Goal: Contribute content: Add original content to the website for others to see

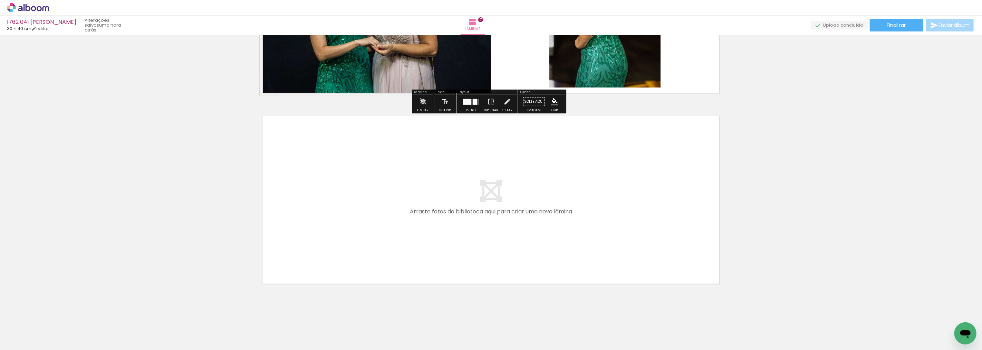
scroll to position [1281, 0]
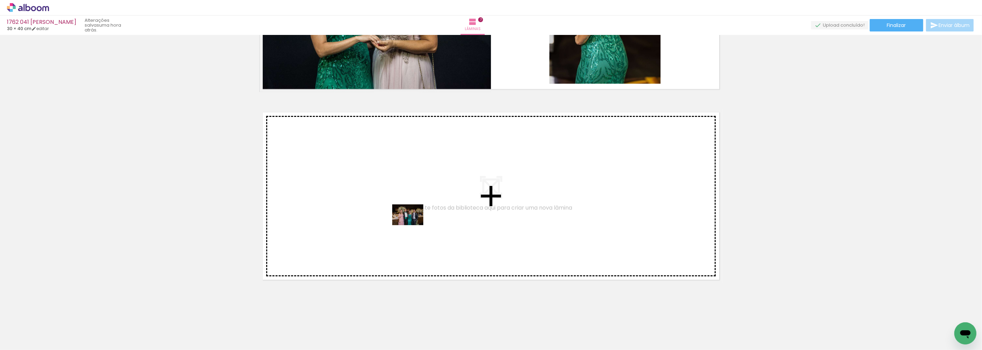
drag, startPoint x: 625, startPoint y: 325, endPoint x: 411, endPoint y: 226, distance: 236.3
click at [411, 226] on quentale-workspace at bounding box center [491, 175] width 982 height 350
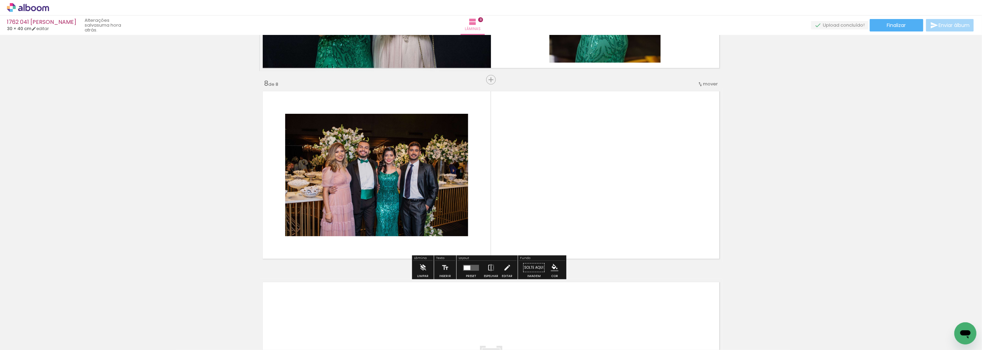
scroll to position [1306, 0]
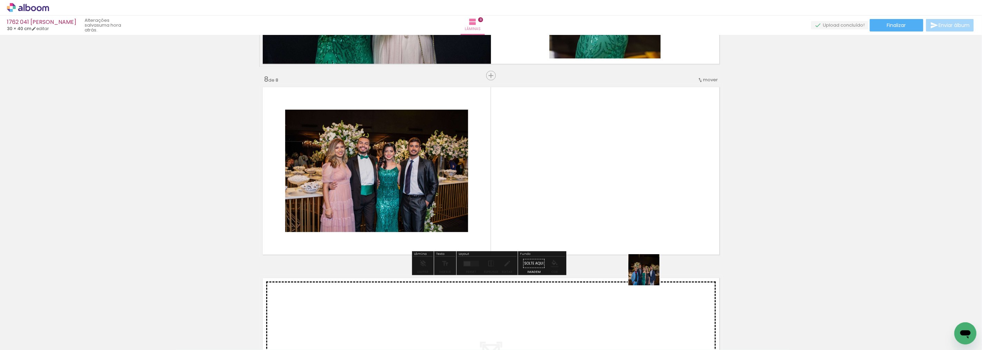
drag, startPoint x: 658, startPoint y: 326, endPoint x: 601, endPoint y: 167, distance: 168.8
click at [601, 167] on quentale-workspace at bounding box center [491, 175] width 982 height 350
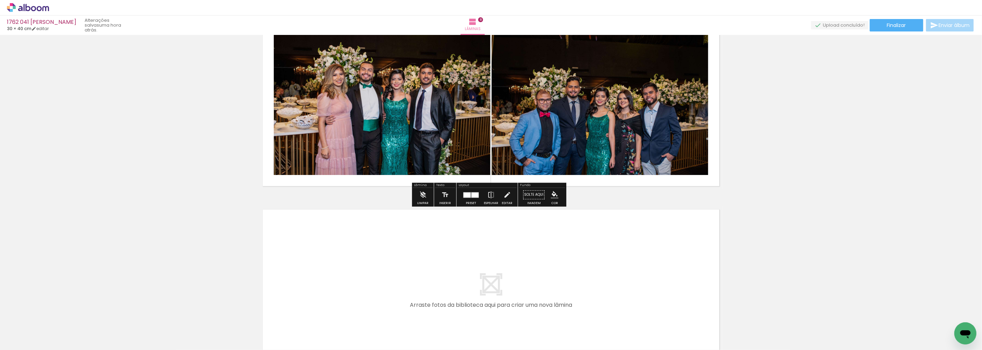
scroll to position [1383, 0]
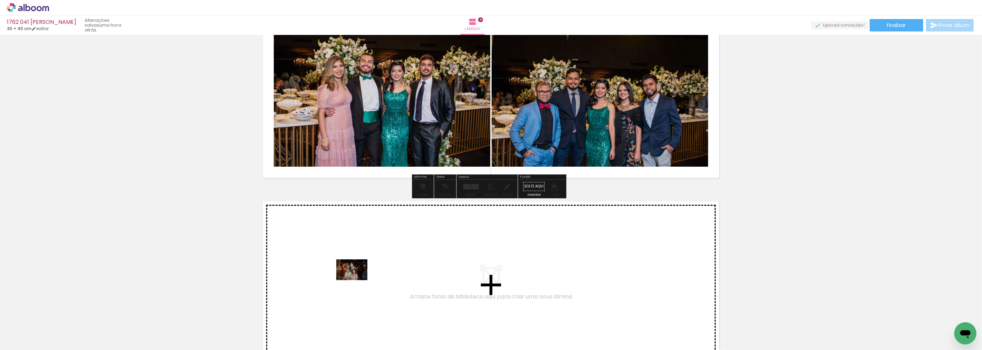
drag, startPoint x: 696, startPoint y: 334, endPoint x: 357, endPoint y: 280, distance: 343.2
click at [357, 280] on quentale-workspace at bounding box center [491, 175] width 982 height 350
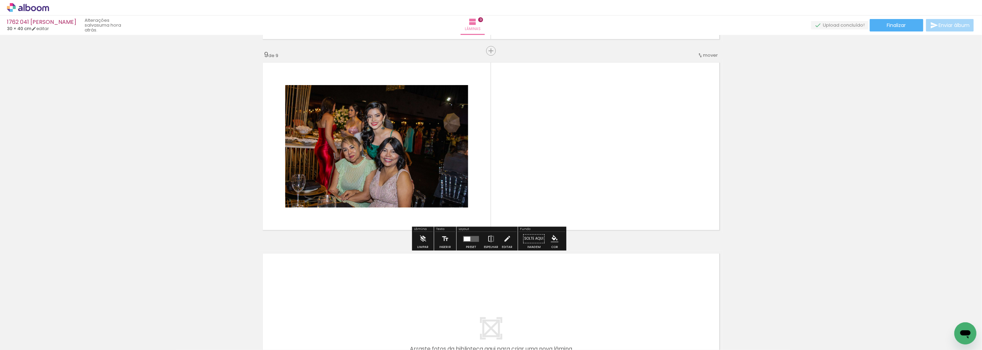
scroll to position [1535, 0]
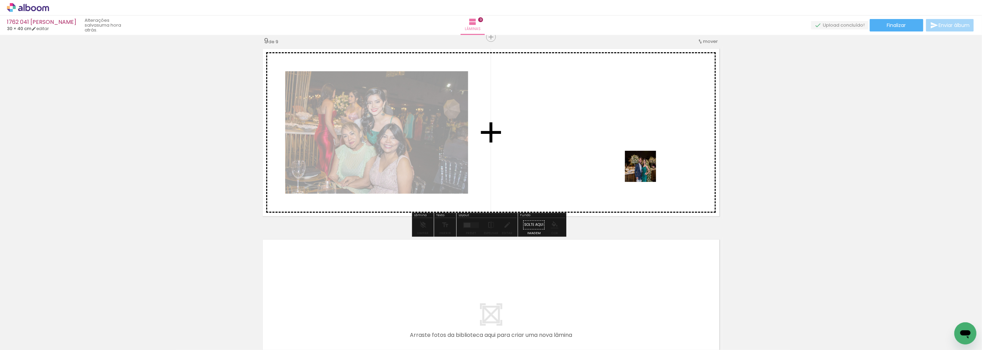
drag, startPoint x: 734, startPoint y: 327, endPoint x: 643, endPoint y: 167, distance: 184.1
click at [643, 167] on quentale-workspace at bounding box center [491, 175] width 982 height 350
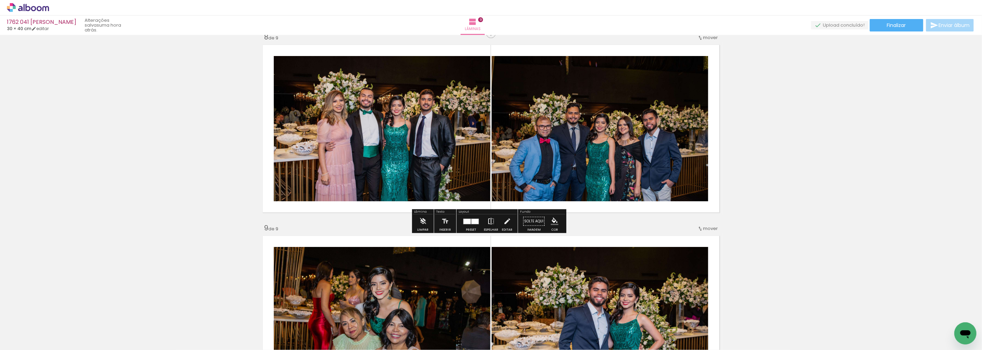
scroll to position [1343, 0]
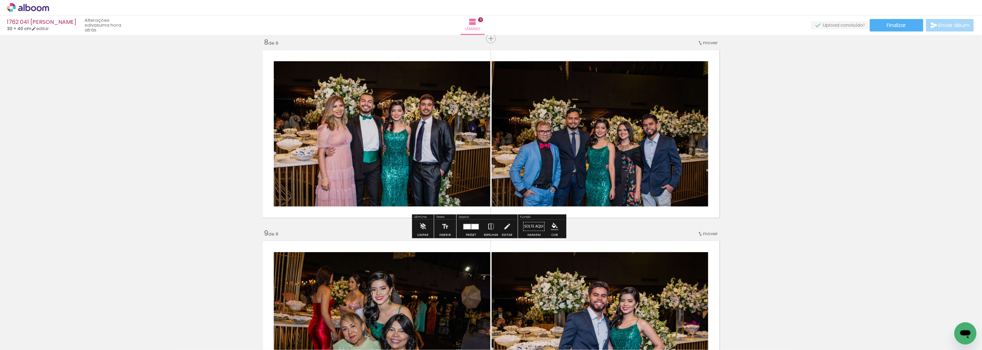
click at [464, 228] on div at bounding box center [467, 226] width 7 height 5
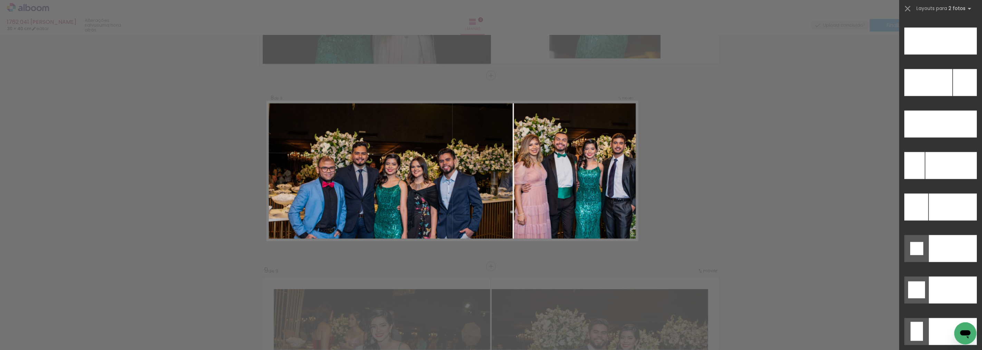
scroll to position [2984, 0]
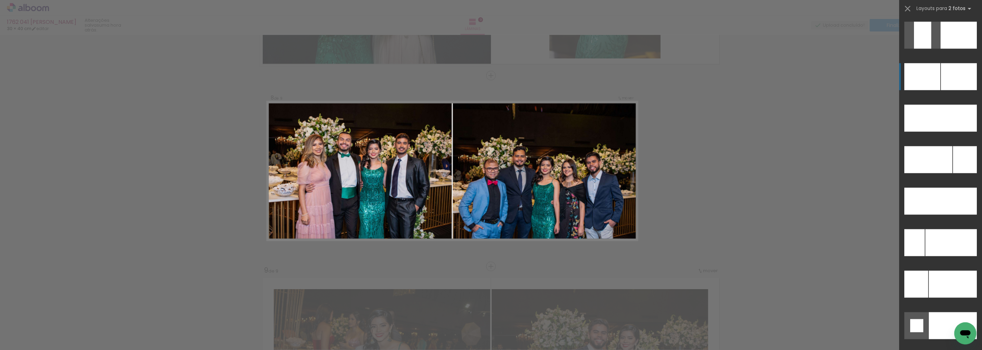
click at [941, 76] on div at bounding box center [959, 76] width 36 height 27
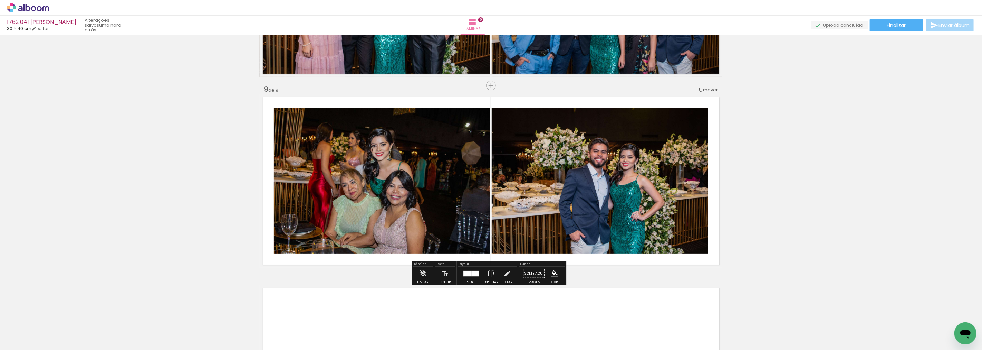
scroll to position [1498, 0]
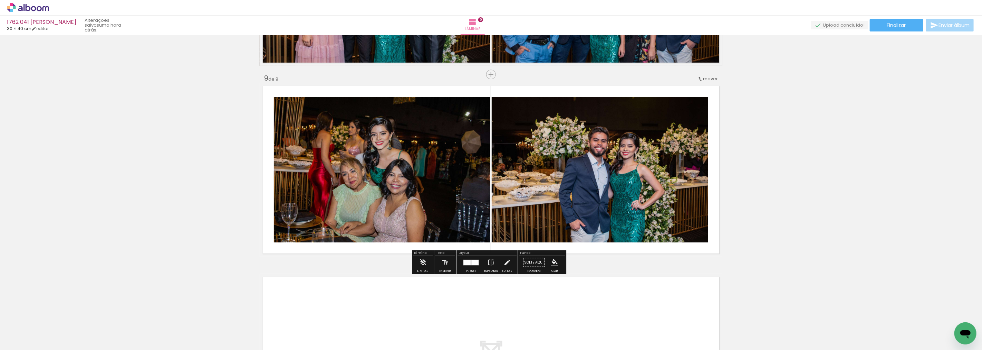
click at [469, 259] on quentale-layouter at bounding box center [471, 262] width 16 height 6
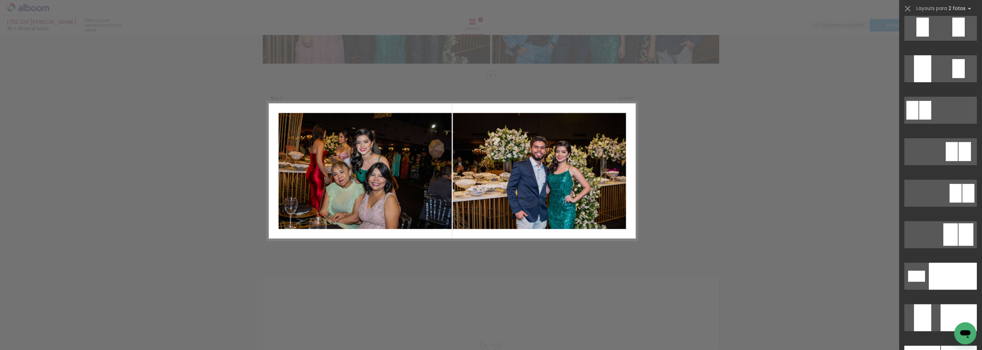
scroll to position [2910, 0]
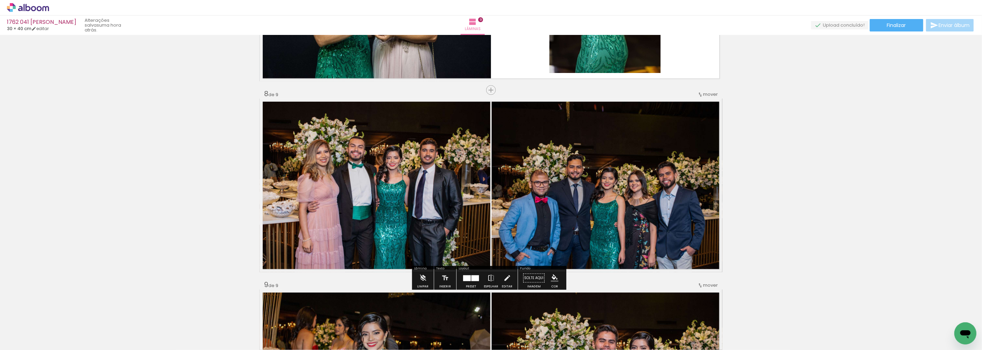
scroll to position [1304, 0]
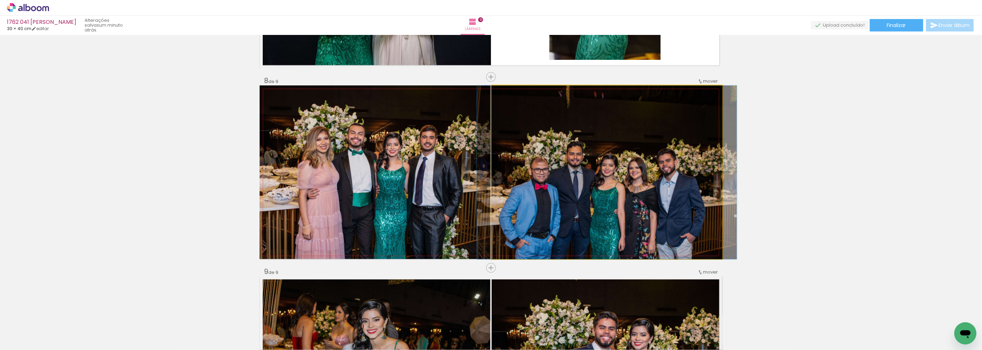
click at [526, 208] on quentale-photo at bounding box center [607, 171] width 231 height 173
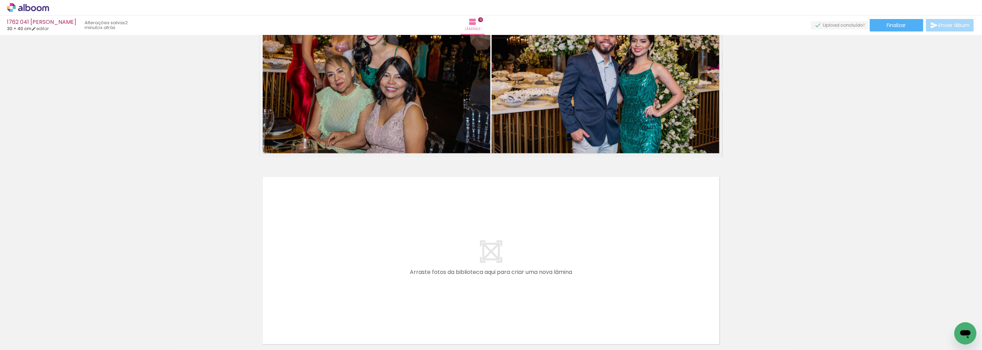
scroll to position [1650, 0]
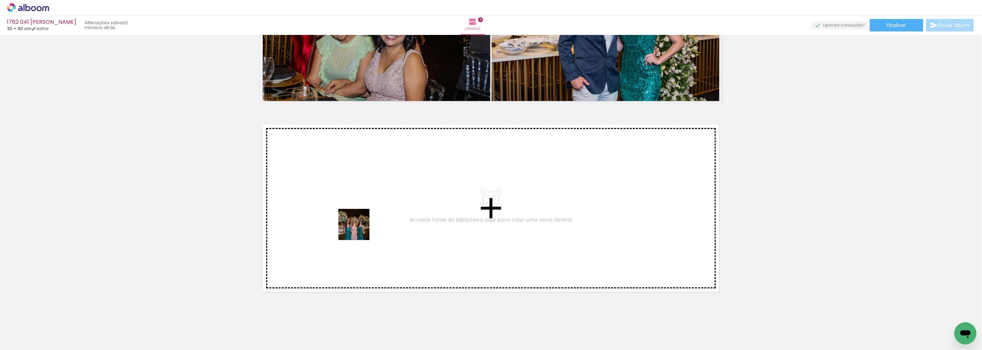
drag, startPoint x: 407, startPoint y: 335, endPoint x: 458, endPoint y: 344, distance: 51.8
click at [346, 192] on quentale-workspace at bounding box center [491, 175] width 982 height 350
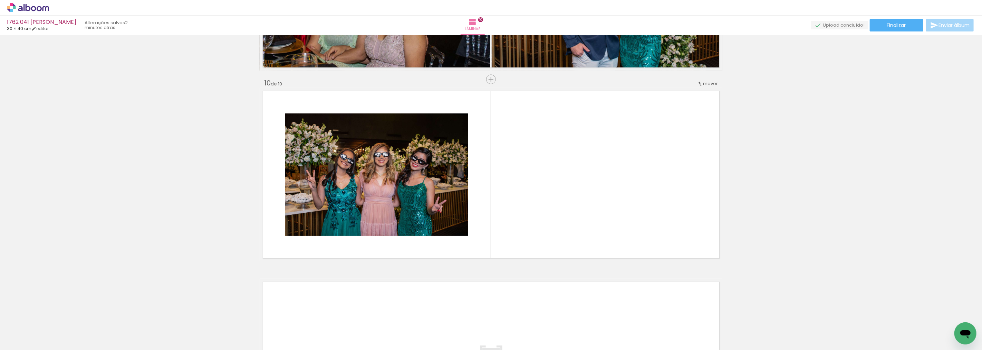
scroll to position [1687, 0]
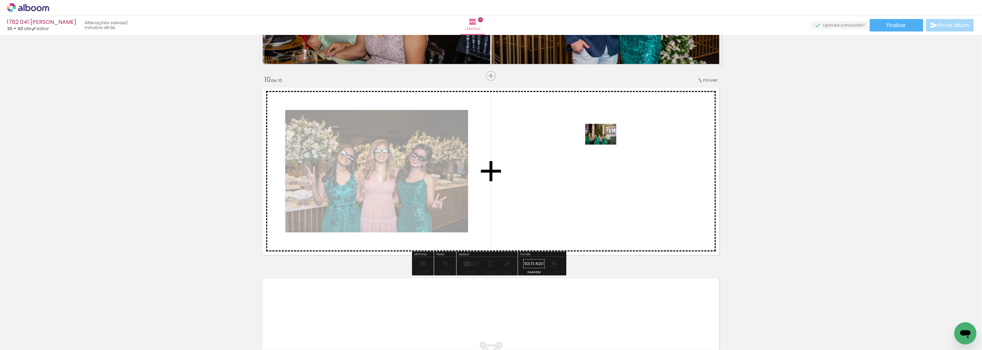
drag, startPoint x: 445, startPoint y: 336, endPoint x: 613, endPoint y: 133, distance: 264.1
click at [613, 133] on quentale-workspace at bounding box center [491, 175] width 982 height 350
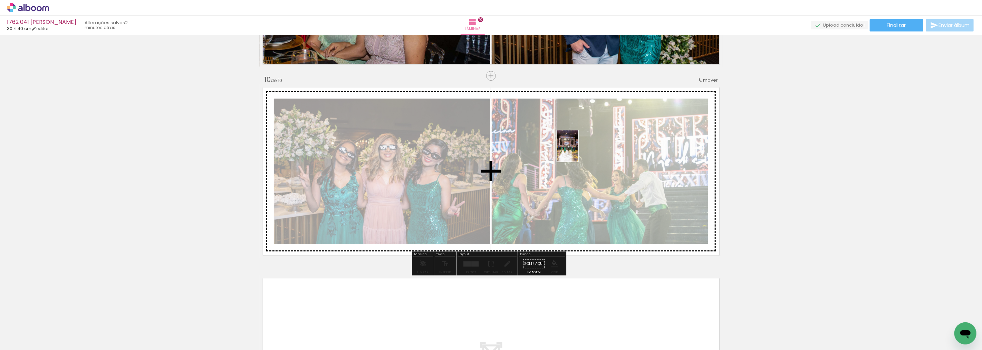
drag, startPoint x: 485, startPoint y: 329, endPoint x: 578, endPoint y: 151, distance: 201.0
click at [578, 151] on quentale-workspace at bounding box center [491, 175] width 982 height 350
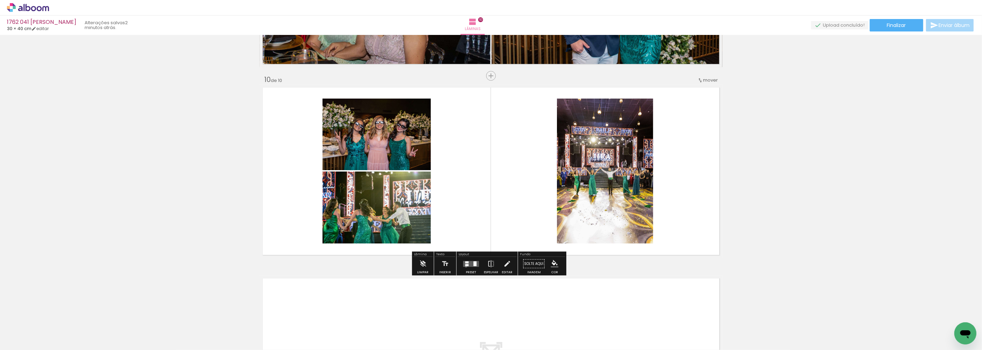
click at [465, 266] on quentale-layouter at bounding box center [471, 263] width 16 height 6
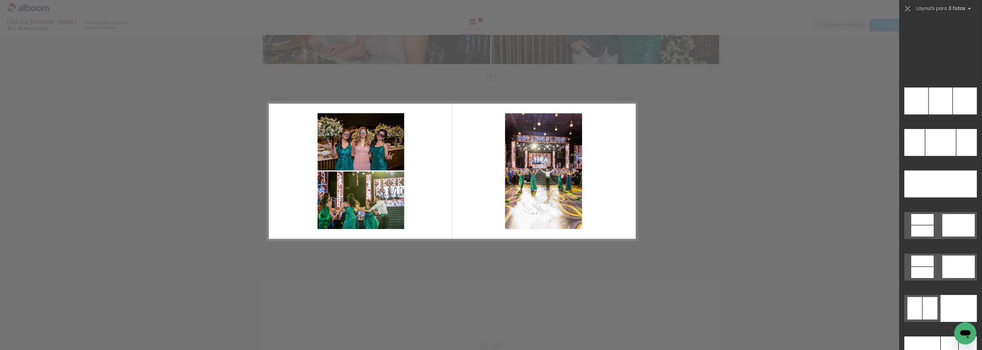
scroll to position [7066, 0]
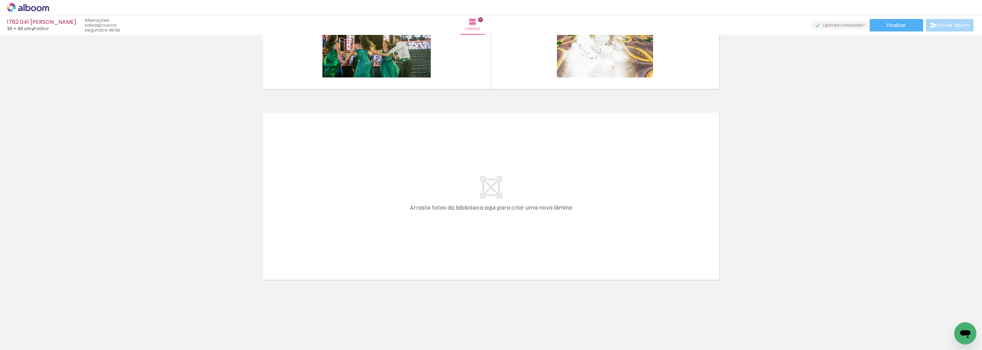
scroll to position [0, 624]
drag, startPoint x: 634, startPoint y: 347, endPoint x: 9, endPoint y: 20, distance: 705.4
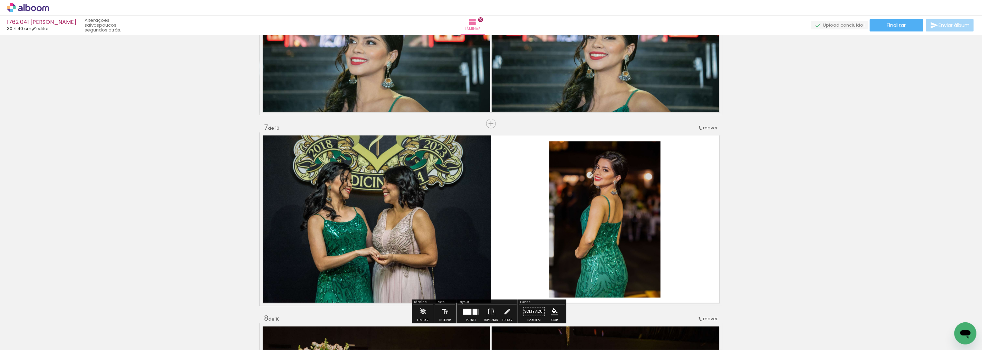
scroll to position [1047, 0]
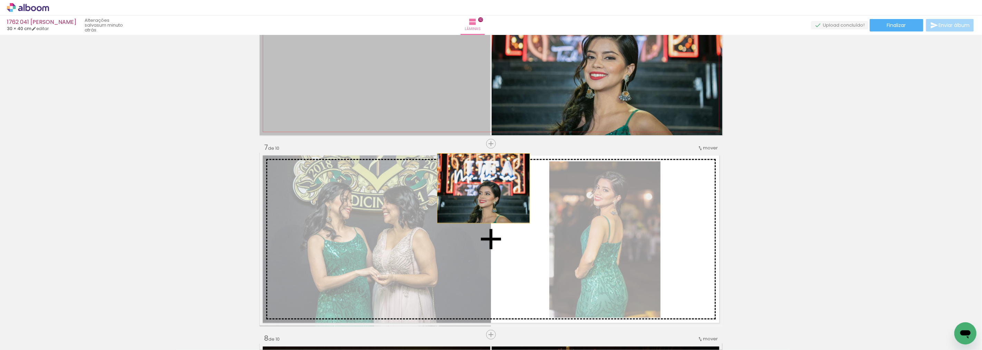
drag, startPoint x: 378, startPoint y: 88, endPoint x: 556, endPoint y: 97, distance: 178.1
click at [485, 215] on div "Inserir lâmina 1 de 10 Inserir lâmina 2 de 10 Inserir lâmina 3 de 10 Inserir lâ…" at bounding box center [491, 40] width 982 height 2098
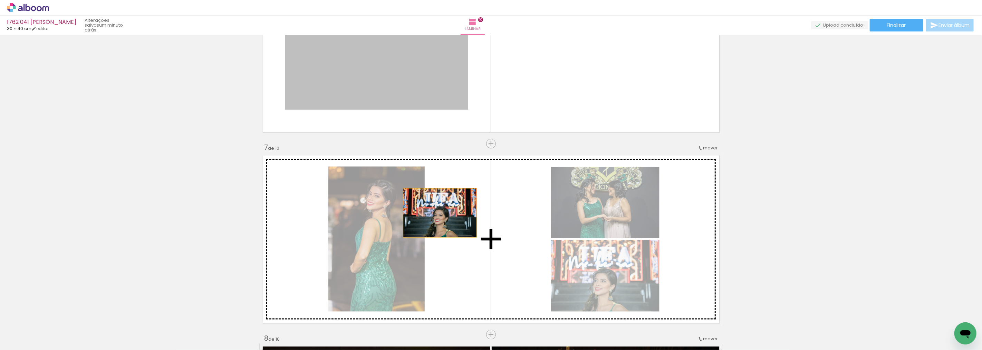
drag, startPoint x: 416, startPoint y: 65, endPoint x: 441, endPoint y: 219, distance: 156.1
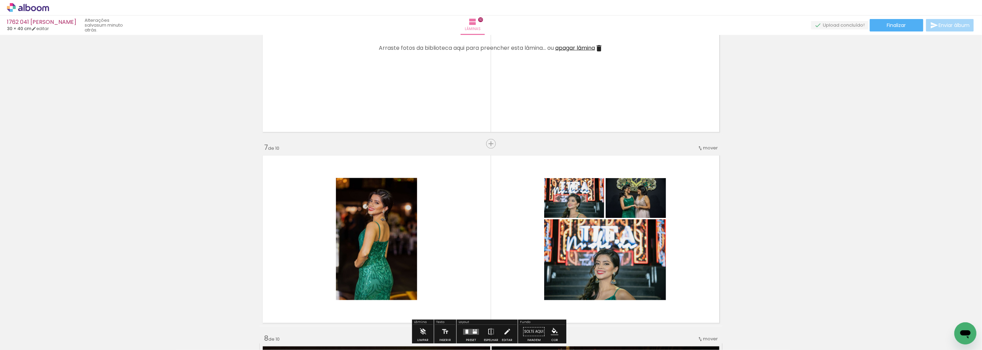
scroll to position [1162, 0]
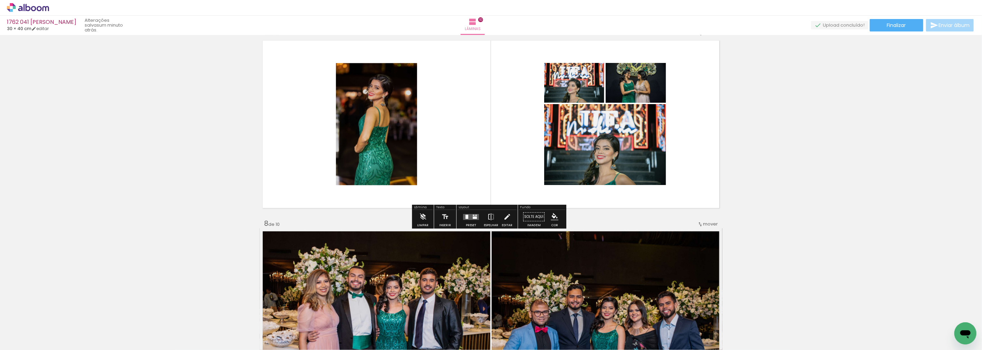
click at [465, 222] on div at bounding box center [471, 216] width 19 height 14
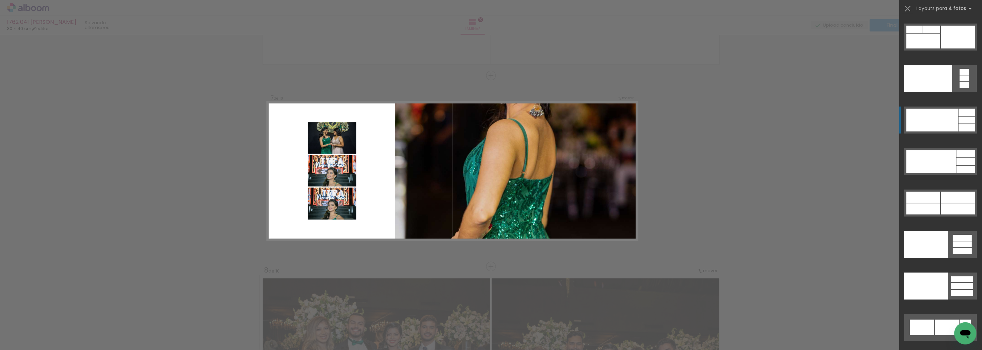
scroll to position [14860, 0]
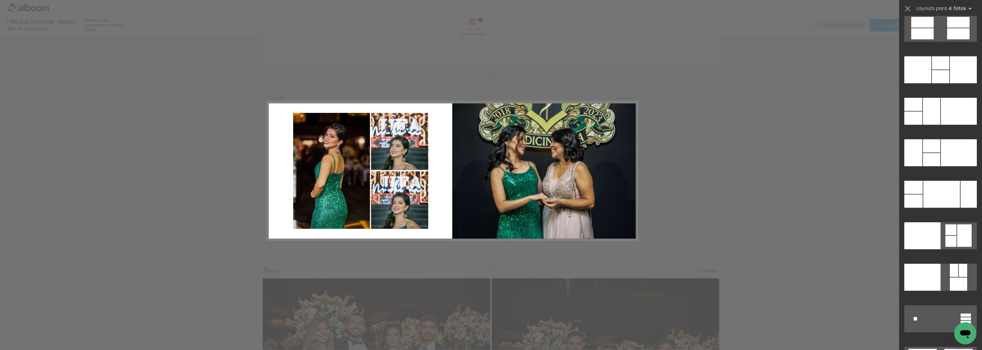
scroll to position [13824, 0]
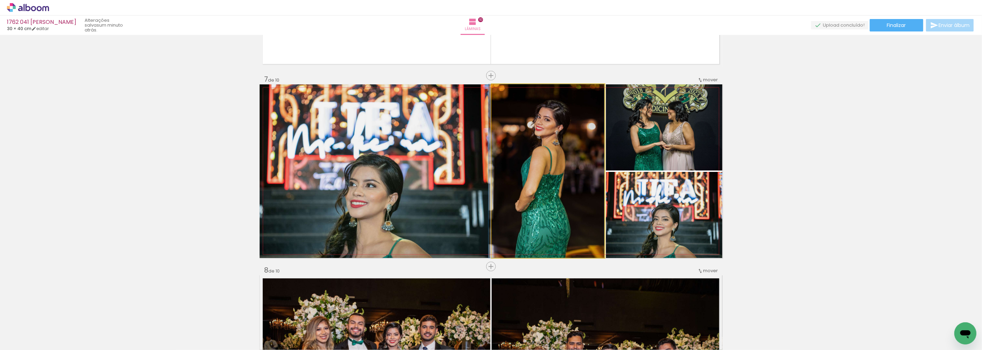
drag, startPoint x: 587, startPoint y: 168, endPoint x: 537, endPoint y: 178, distance: 50.7
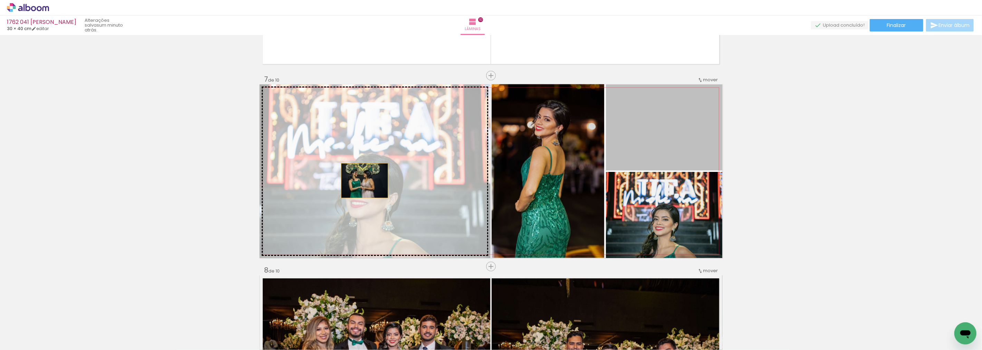
drag, startPoint x: 646, startPoint y: 137, endPoint x: 362, endPoint y: 180, distance: 287.2
click at [0, 0] on slot at bounding box center [0, 0] width 0 height 0
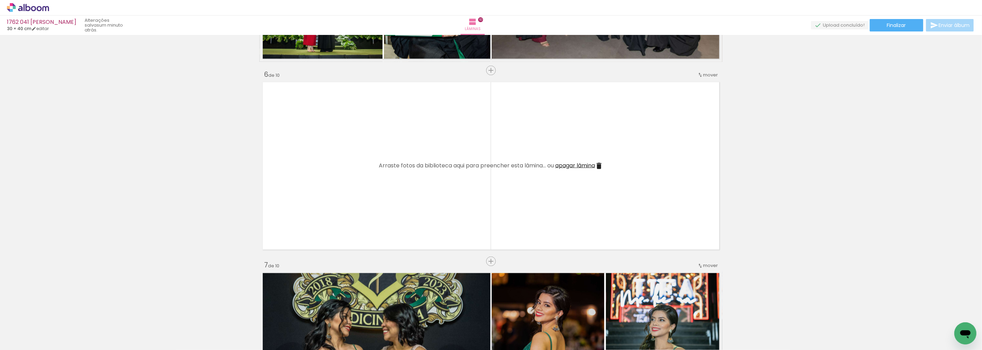
scroll to position [885, 0]
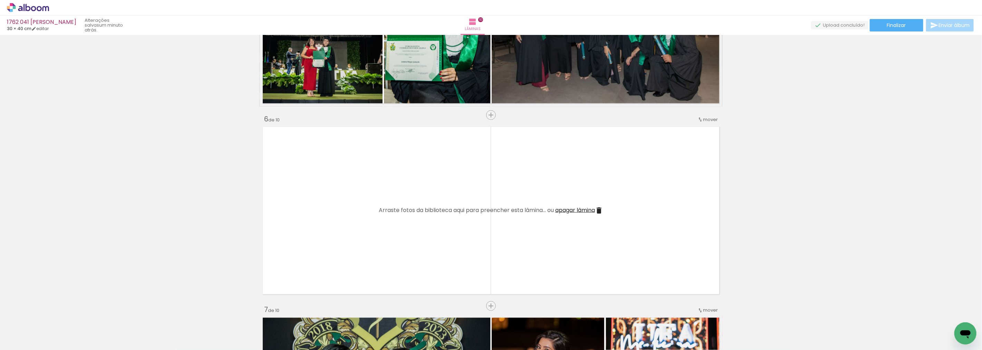
drag, startPoint x: 599, startPoint y: 211, endPoint x: 730, endPoint y: 201, distance: 131.0
click at [599, 211] on iron-icon at bounding box center [599, 210] width 8 height 8
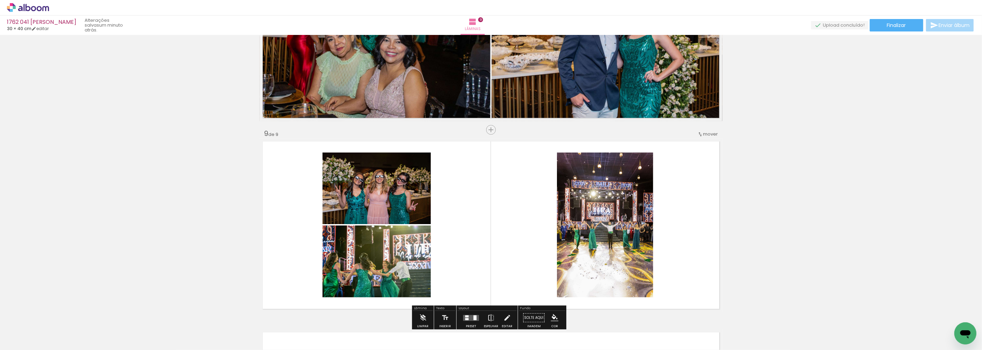
scroll to position [1460, 0]
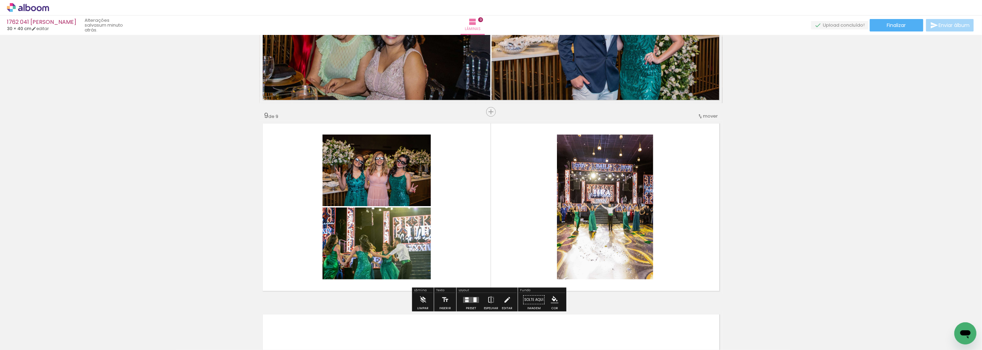
click at [463, 298] on quentale-layouter at bounding box center [471, 299] width 16 height 6
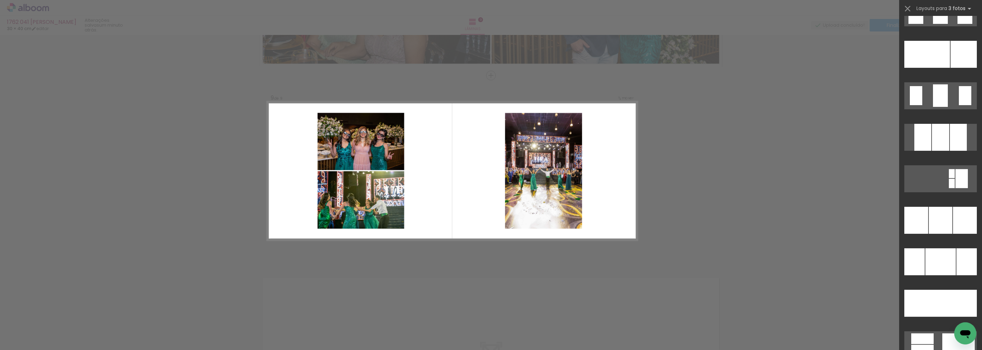
scroll to position [6817, 0]
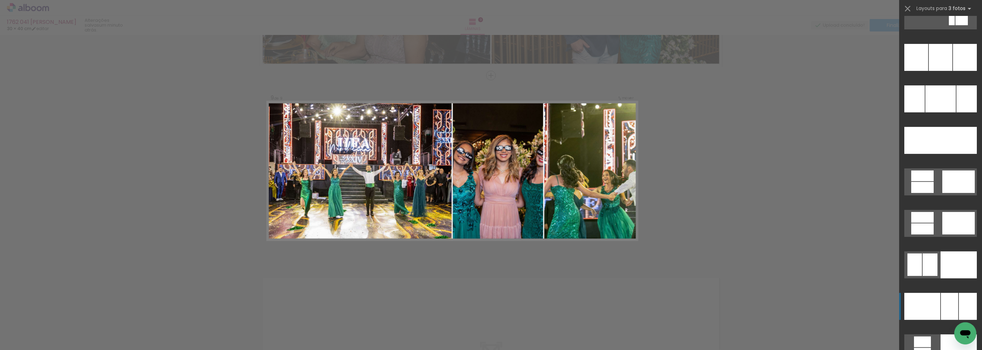
click at [965, 71] on div at bounding box center [965, 57] width 24 height 27
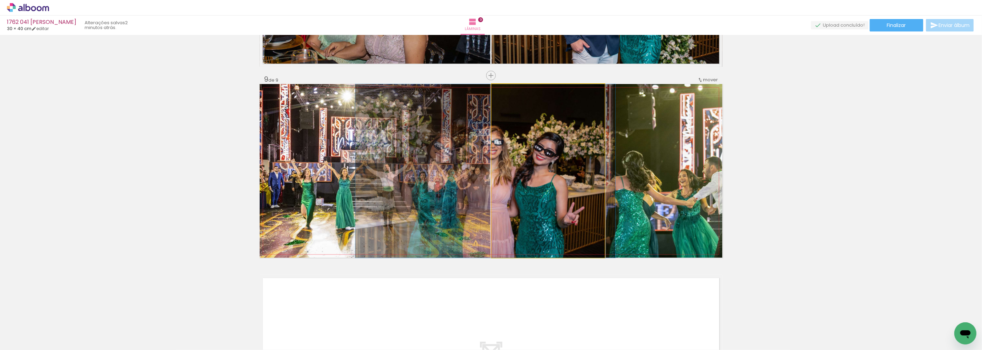
drag, startPoint x: 564, startPoint y: 177, endPoint x: 423, endPoint y: 179, distance: 141.3
click at [0, 0] on slot at bounding box center [0, 0] width 0 height 0
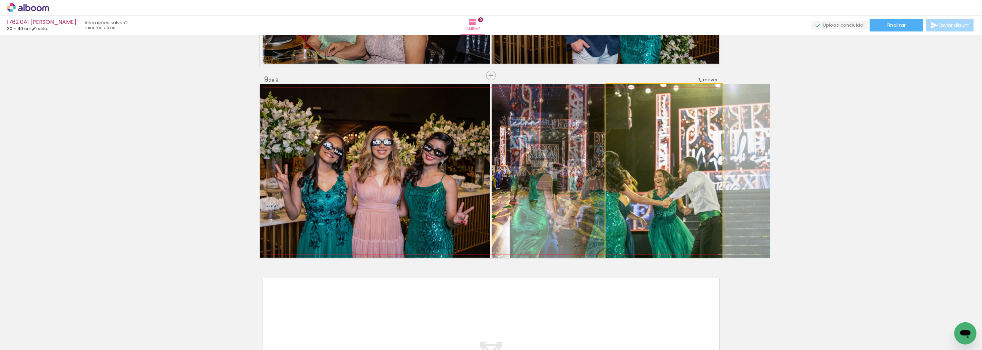
drag, startPoint x: 687, startPoint y: 158, endPoint x: 663, endPoint y: 157, distance: 24.2
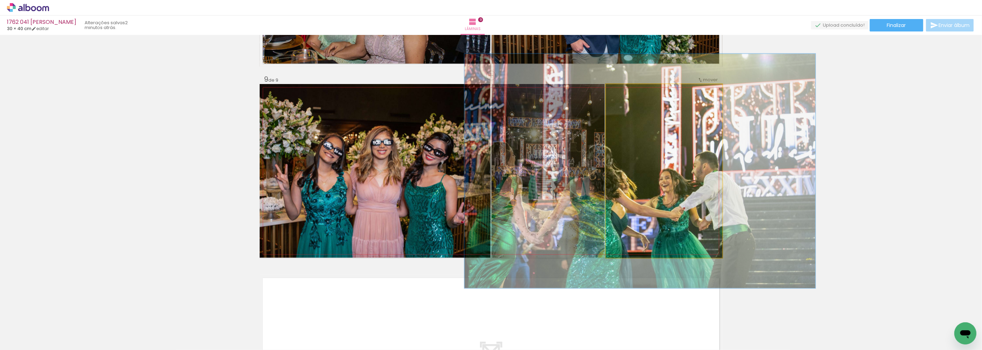
drag, startPoint x: 620, startPoint y: 93, endPoint x: 629, endPoint y: 104, distance: 13.8
click at [629, 104] on quentale-photo at bounding box center [664, 170] width 116 height 173
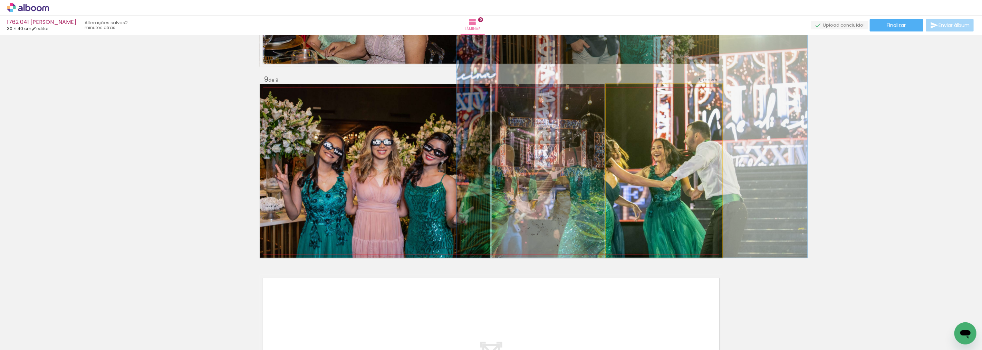
drag, startPoint x: 663, startPoint y: 161, endPoint x: 655, endPoint y: 117, distance: 44.6
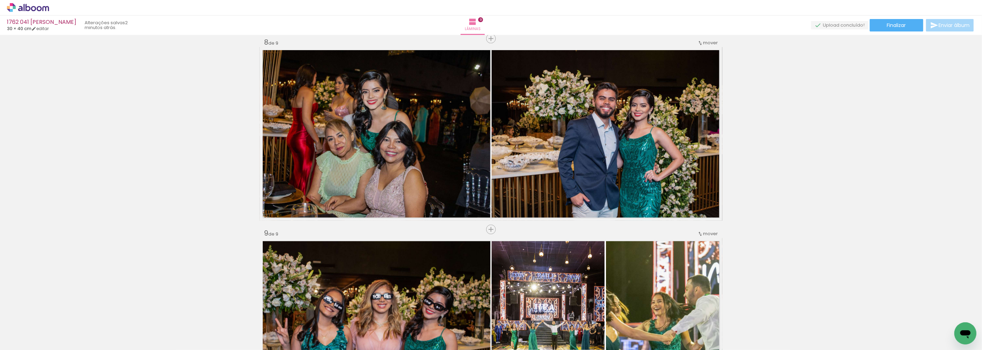
scroll to position [1381, 0]
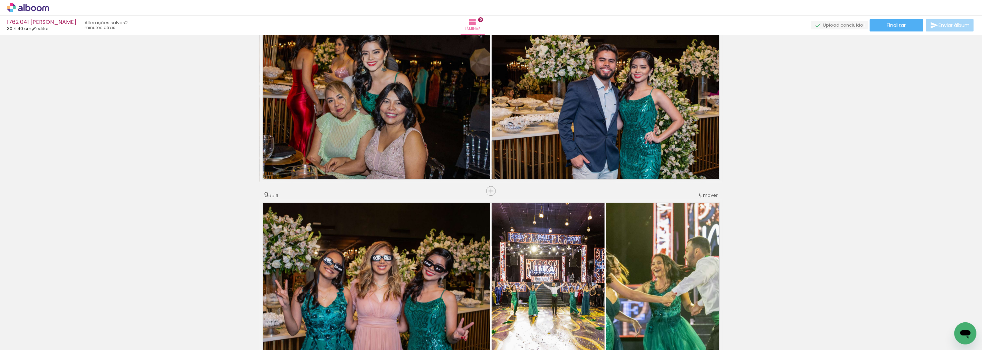
click at [567, 261] on quentale-photo at bounding box center [548, 285] width 113 height 173
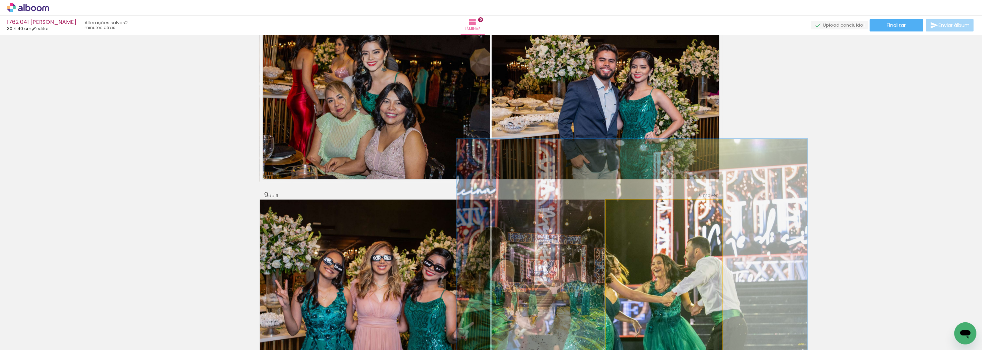
click at [637, 259] on quentale-photo at bounding box center [664, 285] width 116 height 173
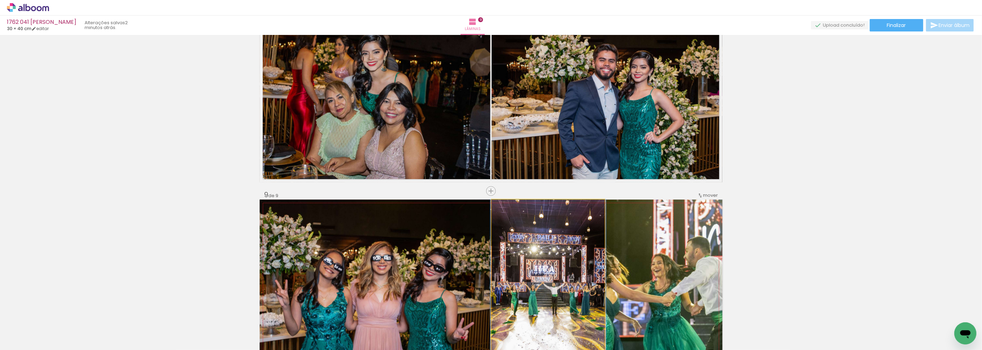
click at [556, 256] on quentale-photo at bounding box center [548, 285] width 113 height 173
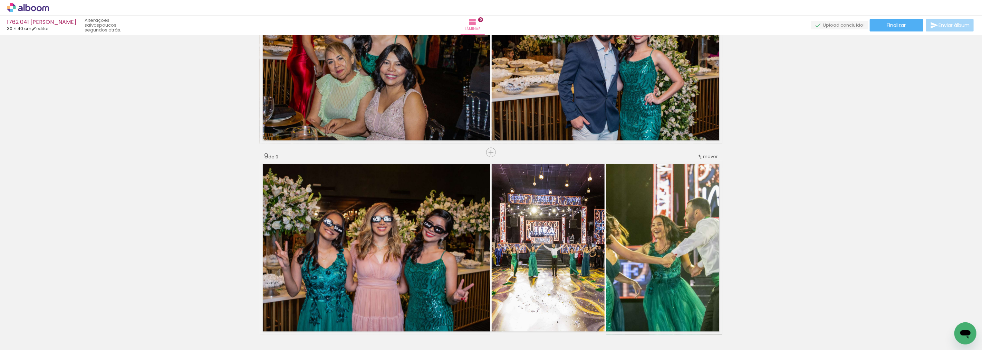
scroll to position [1458, 0]
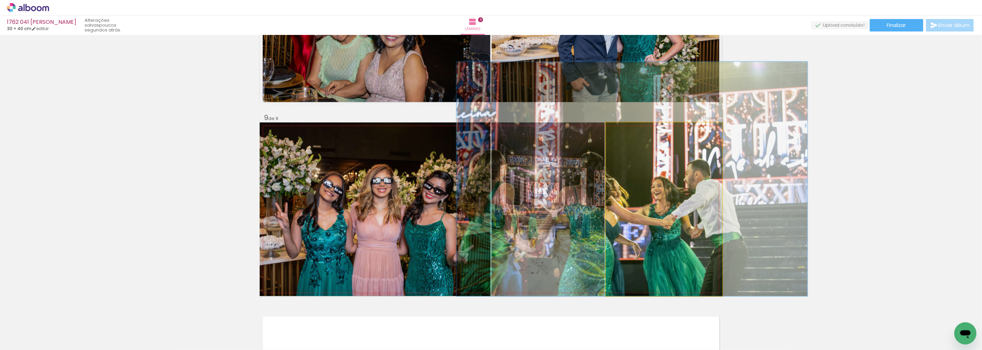
click at [687, 186] on quentale-photo at bounding box center [664, 208] width 116 height 173
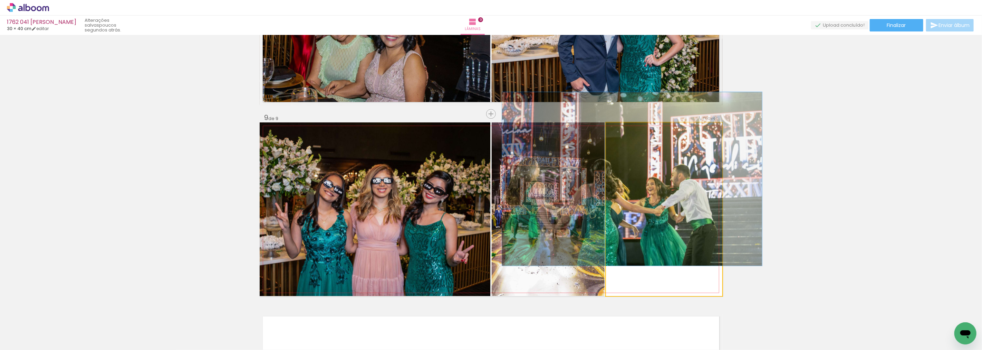
drag, startPoint x: 628, startPoint y: 129, endPoint x: 617, endPoint y: 128, distance: 10.7
type paper-slider "100"
click at [619, 128] on div at bounding box center [622, 129] width 6 height 6
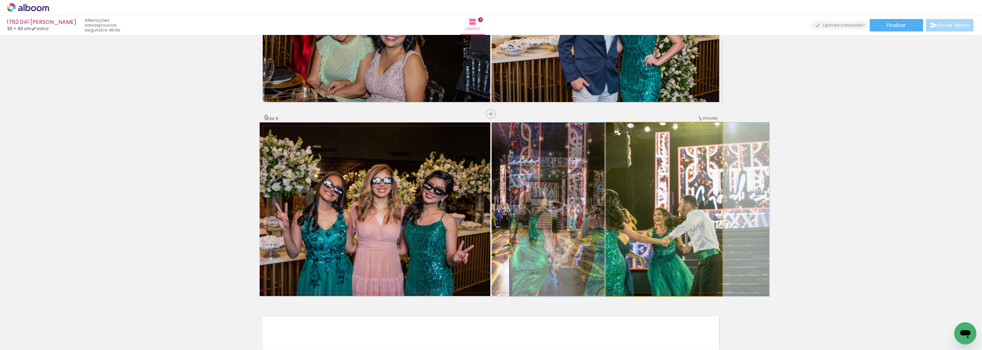
drag, startPoint x: 645, startPoint y: 216, endPoint x: 652, endPoint y: 243, distance: 28.6
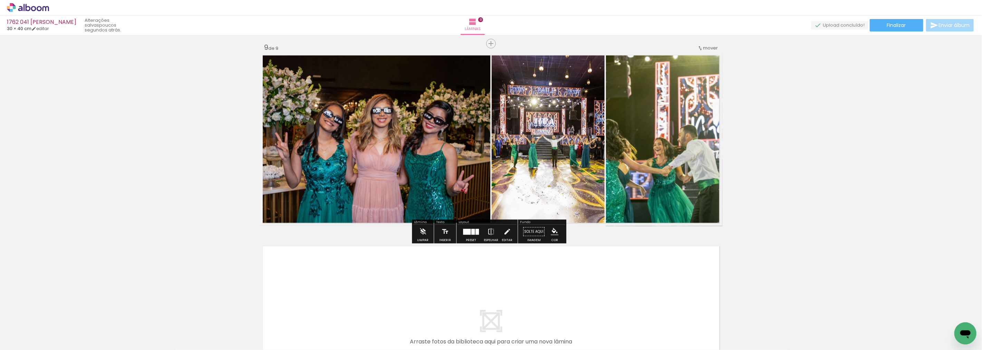
scroll to position [1535, 0]
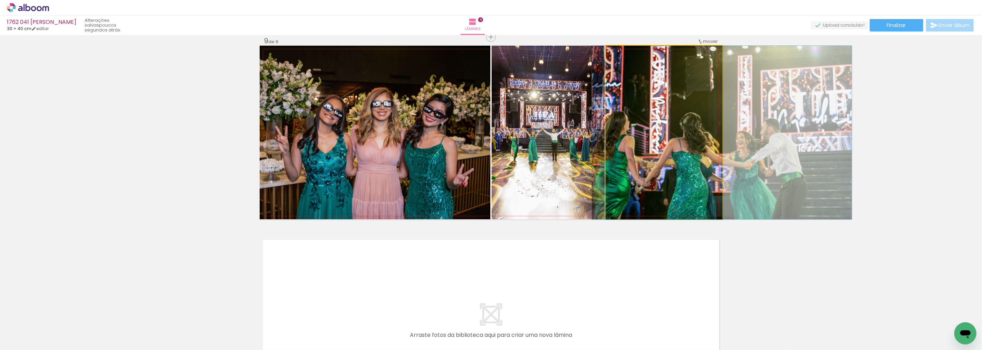
drag, startPoint x: 626, startPoint y: 129, endPoint x: 708, endPoint y: 130, distance: 82.6
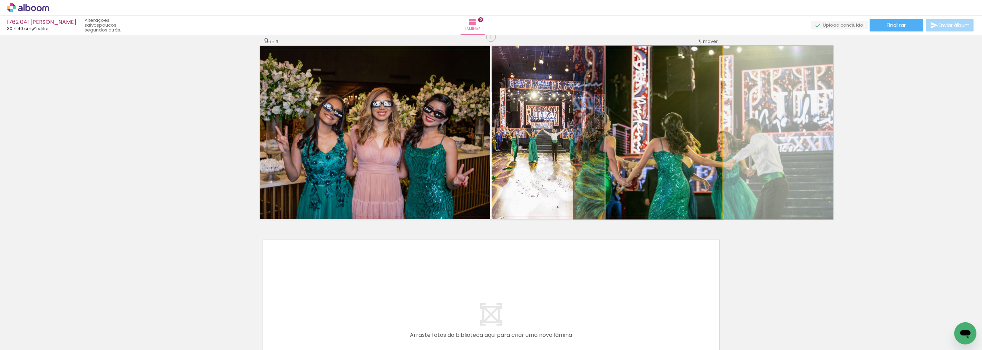
drag, startPoint x: 696, startPoint y: 131, endPoint x: 677, endPoint y: 135, distance: 19.3
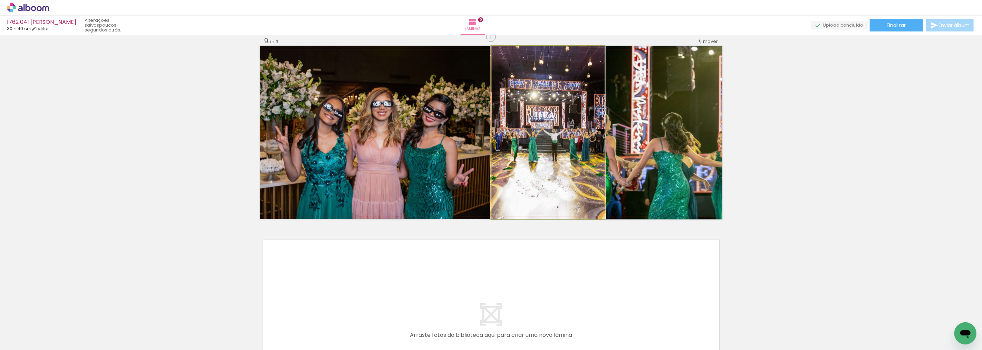
click at [534, 155] on quentale-photo at bounding box center [548, 132] width 113 height 173
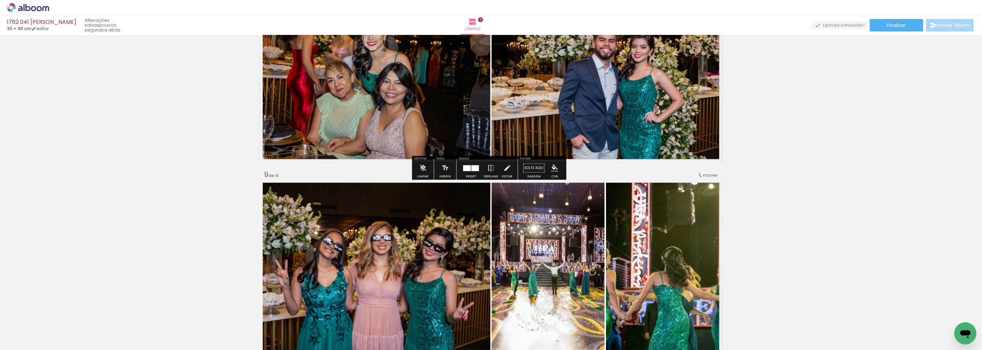
scroll to position [1420, 0]
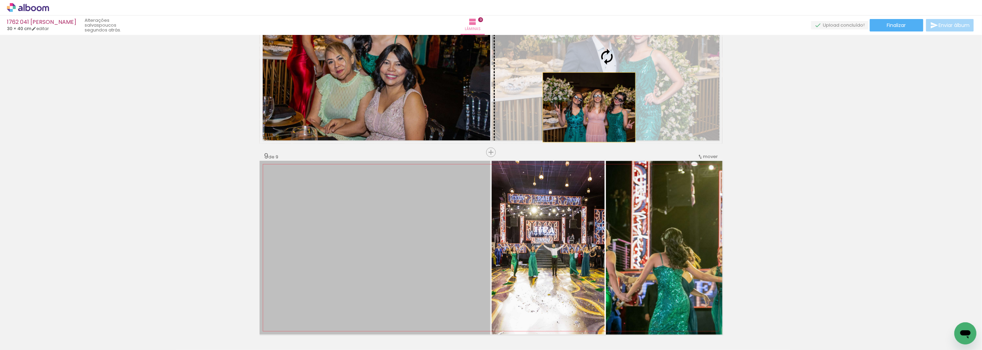
drag, startPoint x: 410, startPoint y: 230, endPoint x: 587, endPoint y: 107, distance: 215.3
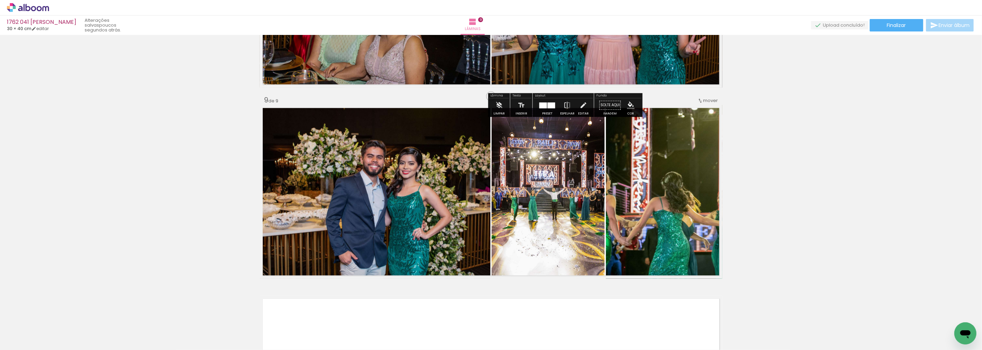
scroll to position [1497, 0]
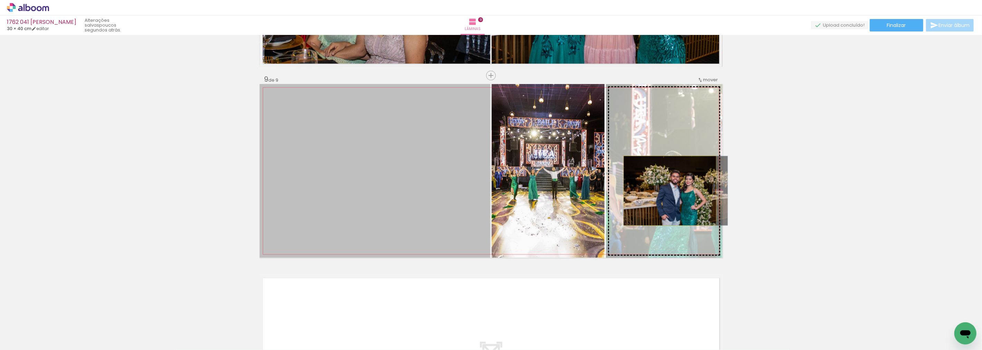
drag, startPoint x: 427, startPoint y: 198, endPoint x: 667, endPoint y: 190, distance: 240.2
click at [0, 0] on slot at bounding box center [0, 0] width 0 height 0
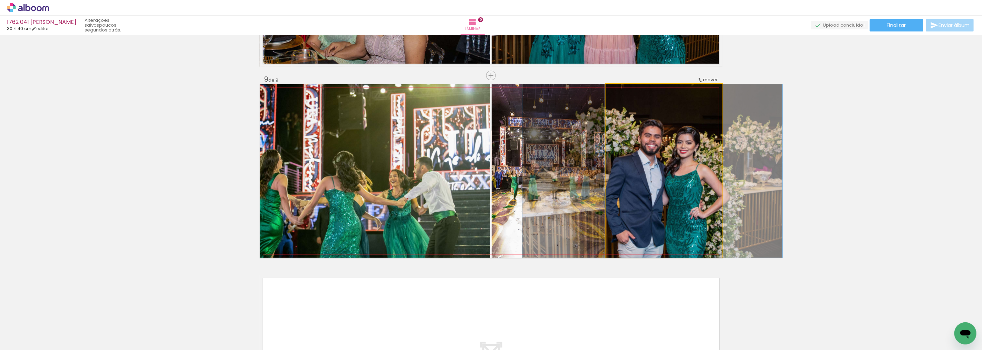
drag, startPoint x: 667, startPoint y: 190, endPoint x: 656, endPoint y: 190, distance: 11.8
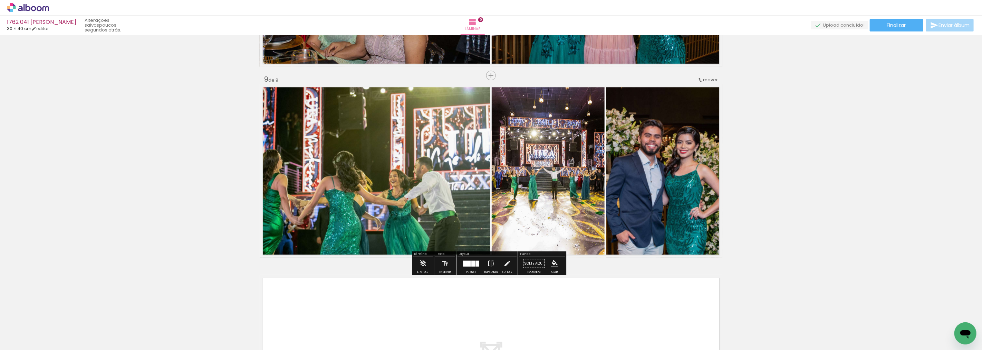
click at [485, 262] on paper-button "Espelhar" at bounding box center [491, 265] width 18 height 18
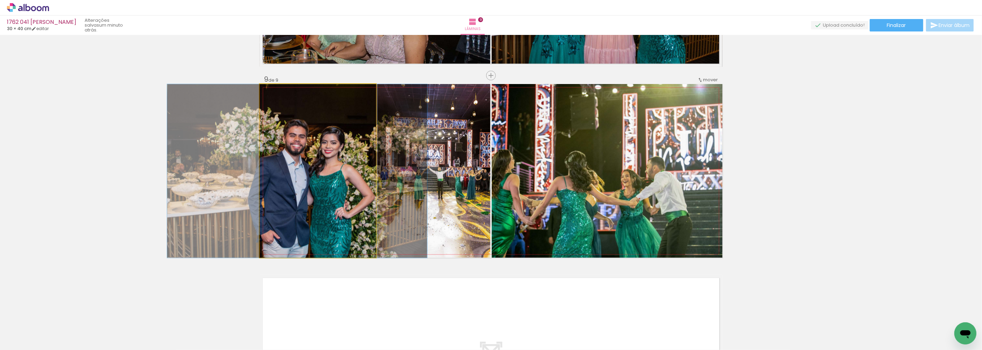
drag, startPoint x: 340, startPoint y: 189, endPoint x: 331, endPoint y: 187, distance: 9.2
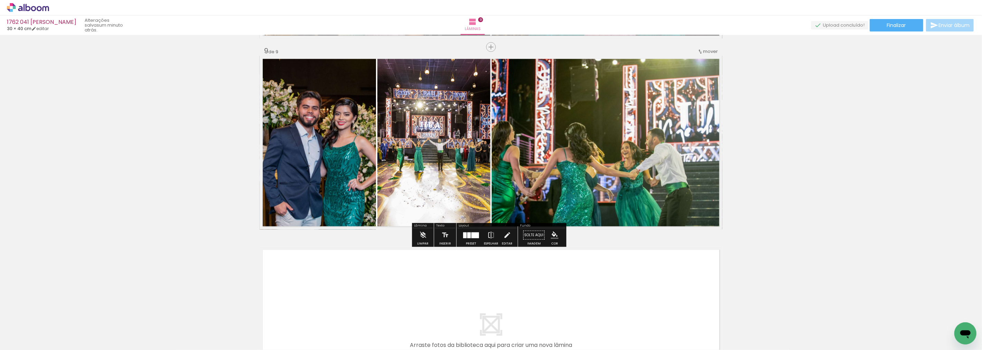
scroll to position [1662, 0]
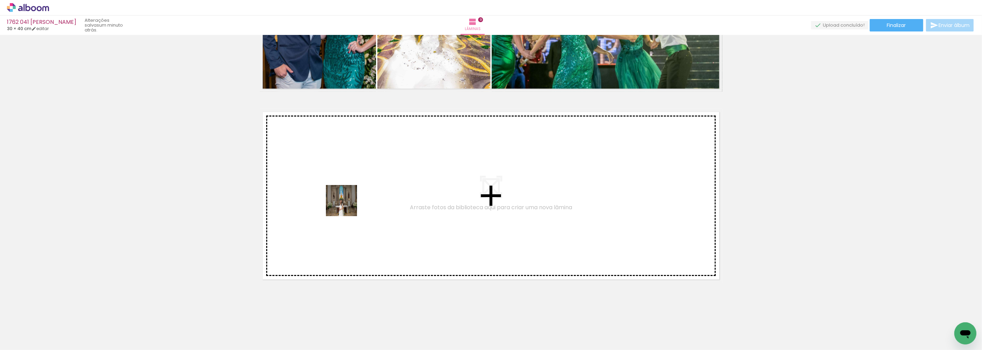
drag, startPoint x: 330, startPoint y: 329, endPoint x: 342, endPoint y: 196, distance: 133.6
click at [342, 196] on quentale-workspace at bounding box center [491, 175] width 982 height 350
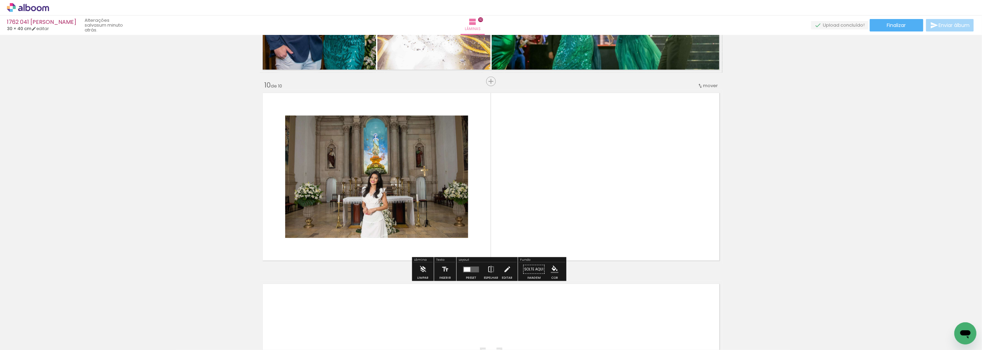
scroll to position [1687, 0]
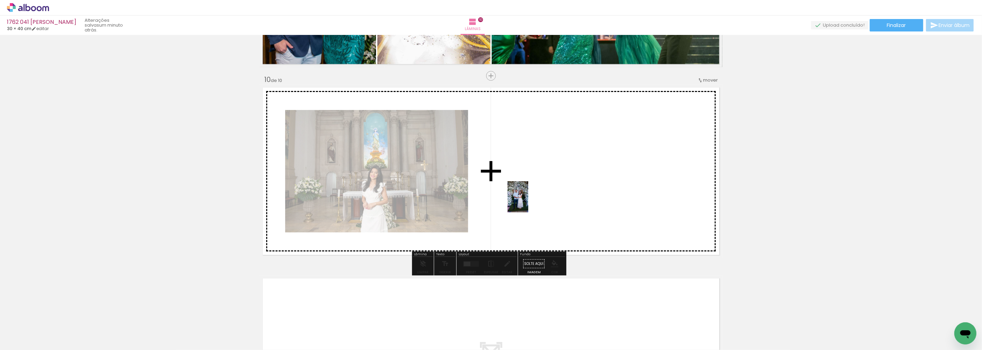
drag, startPoint x: 376, startPoint y: 334, endPoint x: 529, endPoint y: 202, distance: 202.3
click at [529, 202] on quentale-workspace at bounding box center [491, 175] width 982 height 350
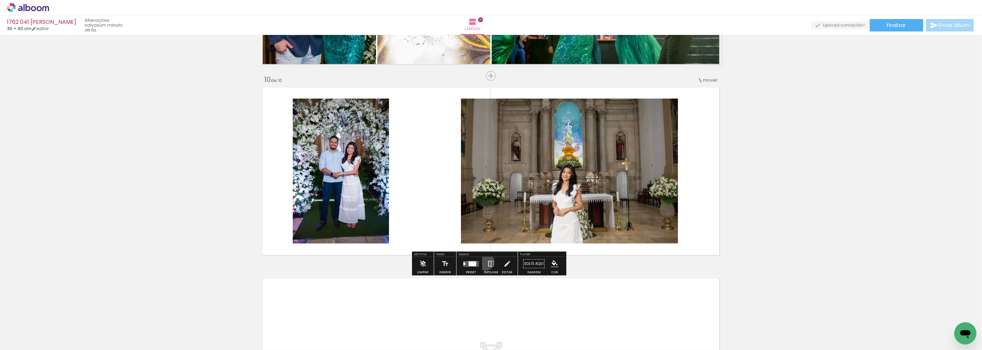
click at [484, 261] on paper-button "Espelhar" at bounding box center [491, 265] width 18 height 18
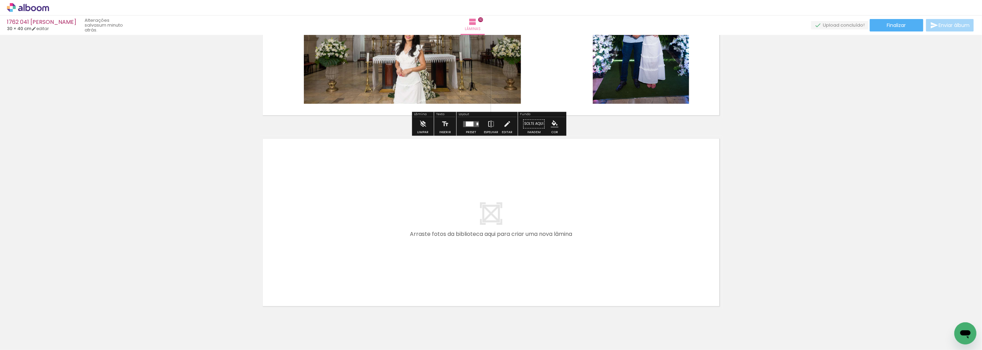
scroll to position [1840, 0]
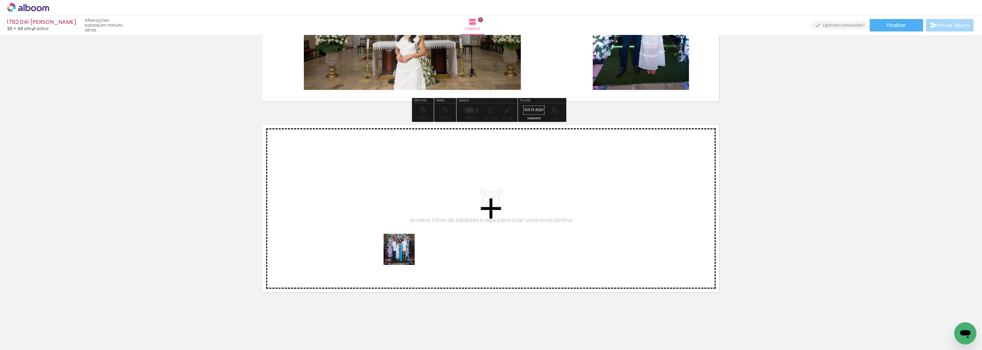
drag, startPoint x: 456, startPoint y: 327, endPoint x: 368, endPoint y: 241, distance: 122.9
click at [368, 241] on quentale-workspace at bounding box center [491, 175] width 982 height 350
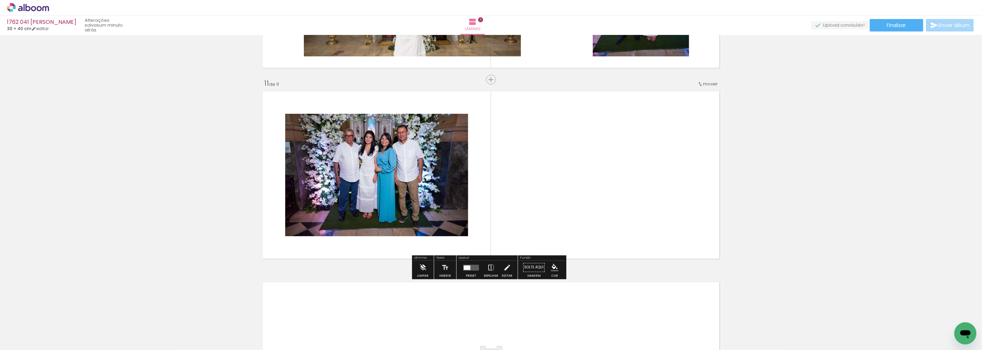
scroll to position [1878, 0]
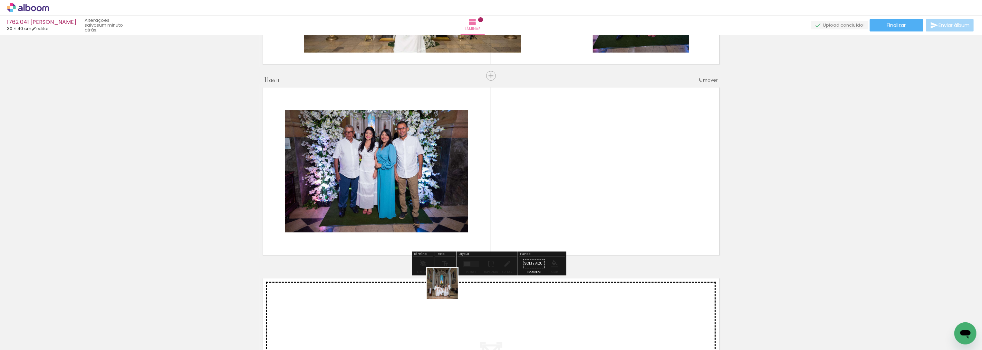
drag, startPoint x: 416, startPoint y: 322, endPoint x: 636, endPoint y: 145, distance: 282.1
click at [636, 145] on quentale-workspace at bounding box center [491, 175] width 982 height 350
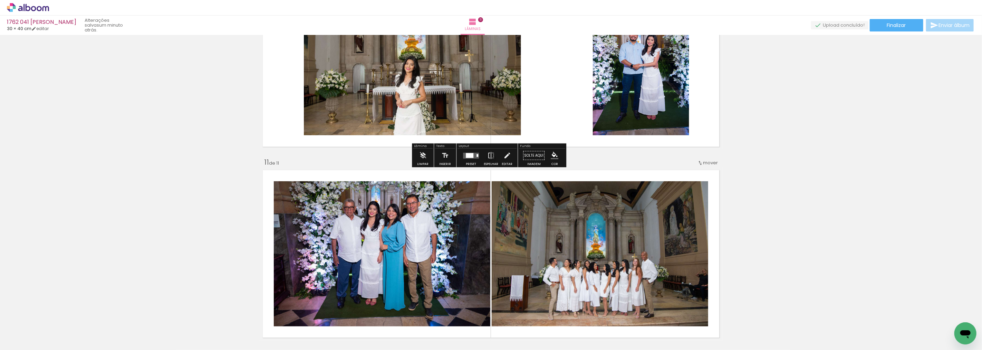
scroll to position [1801, 0]
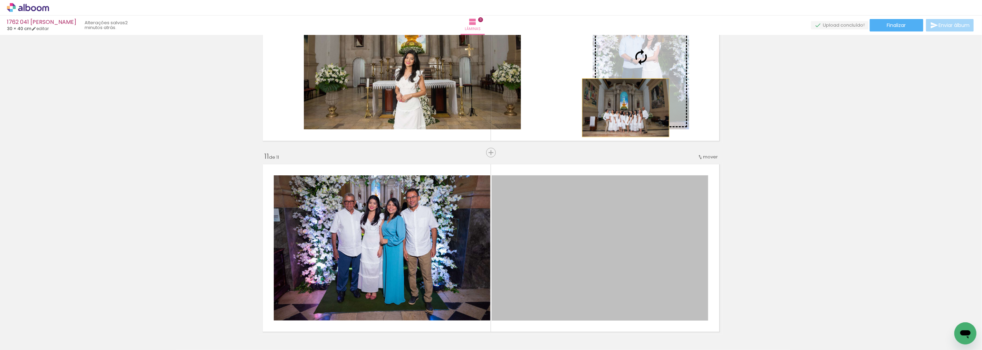
drag, startPoint x: 614, startPoint y: 281, endPoint x: 623, endPoint y: 107, distance: 173.3
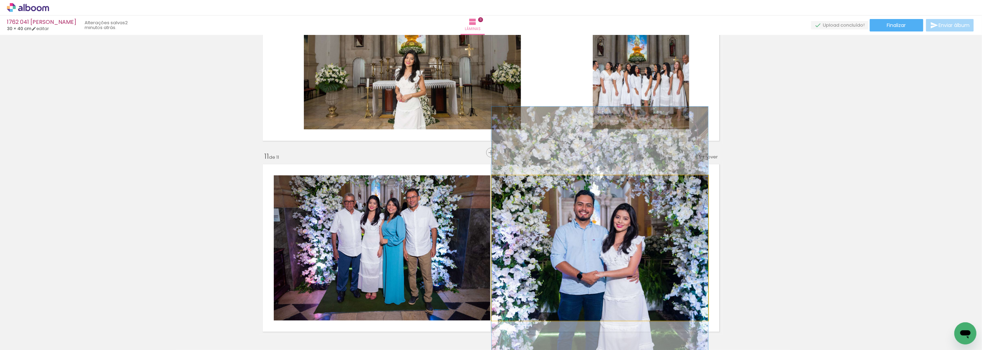
drag, startPoint x: 565, startPoint y: 232, endPoint x: 567, endPoint y: 253, distance: 21.2
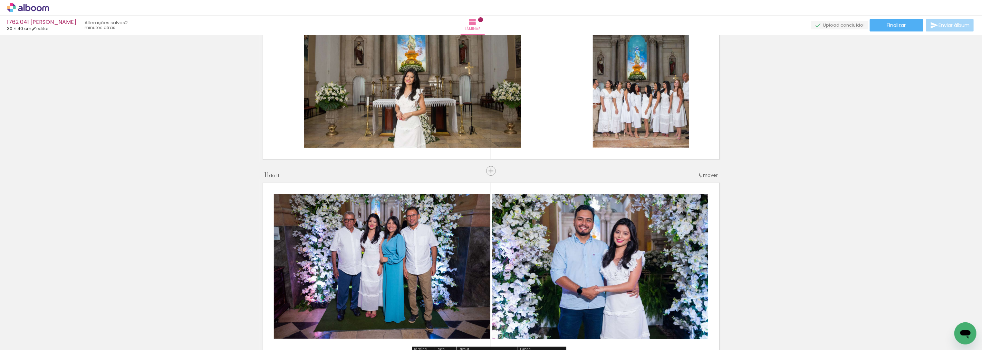
scroll to position [1763, 0]
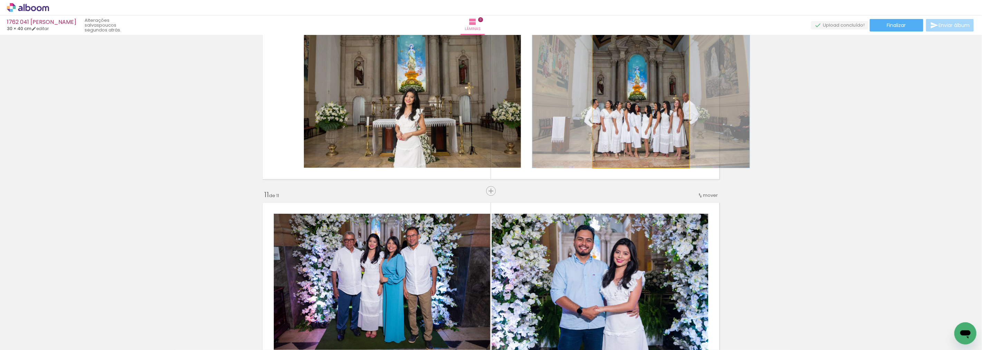
click at [618, 104] on quentale-photo at bounding box center [641, 95] width 96 height 145
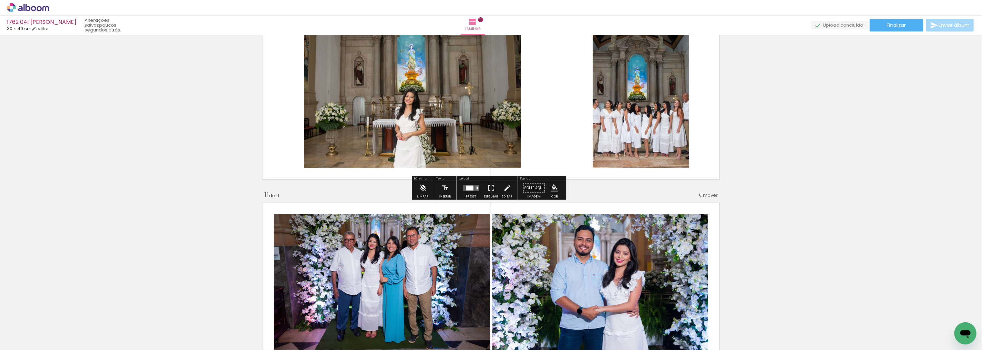
click at [470, 188] on div at bounding box center [470, 187] width 8 height 5
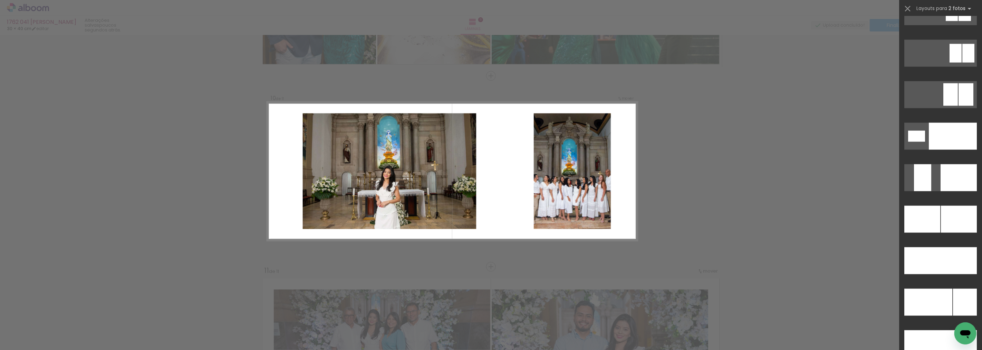
scroll to position [2795, 0]
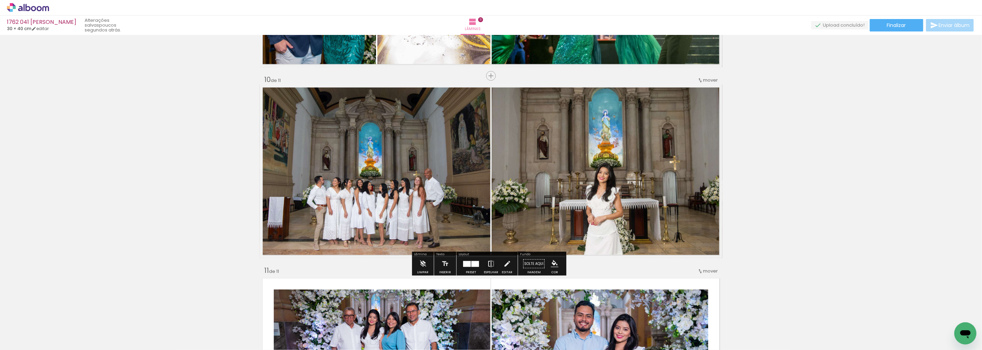
click at [487, 256] on iron-icon at bounding box center [491, 263] width 8 height 14
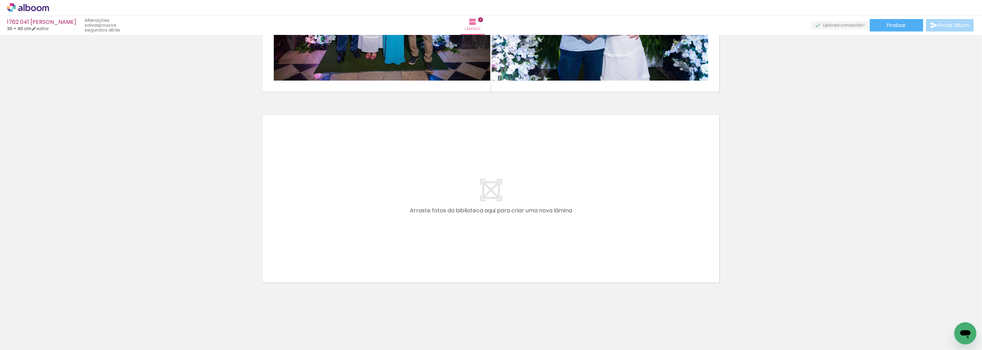
scroll to position [2043, 0]
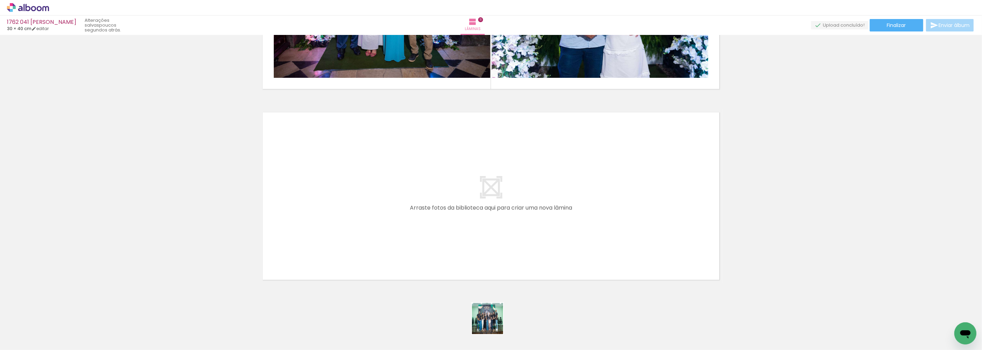
drag, startPoint x: 493, startPoint y: 323, endPoint x: 404, endPoint y: 211, distance: 142.9
click at [404, 211] on quentale-workspace at bounding box center [491, 175] width 982 height 350
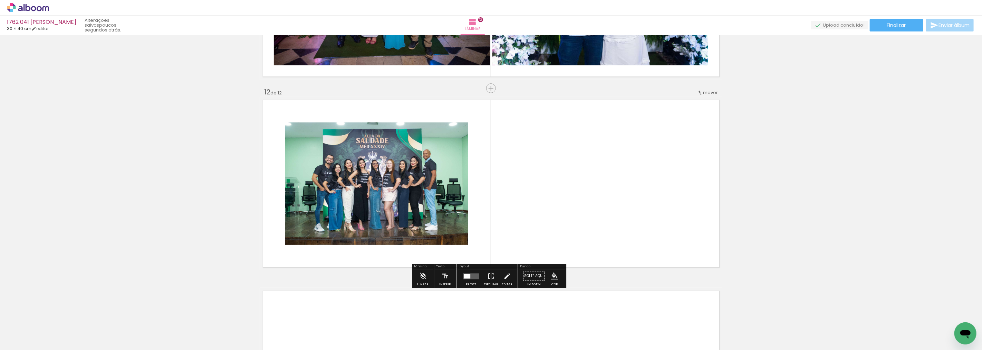
scroll to position [2068, 0]
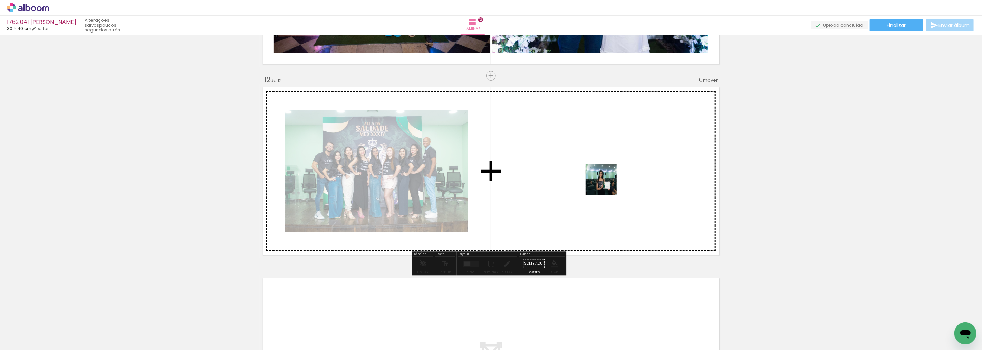
drag, startPoint x: 528, startPoint y: 330, endPoint x: 622, endPoint y: 153, distance: 200.3
click at [622, 153] on quentale-workspace at bounding box center [491, 175] width 982 height 350
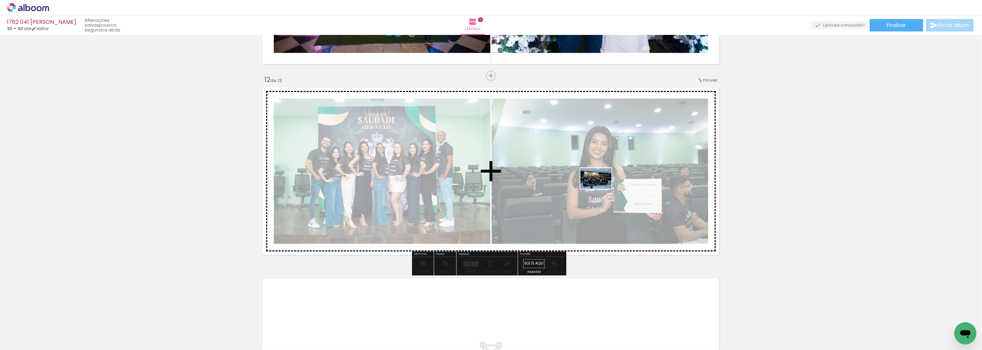
drag, startPoint x: 575, startPoint y: 325, endPoint x: 601, endPoint y: 189, distance: 139.0
click at [601, 189] on quentale-workspace at bounding box center [491, 175] width 982 height 350
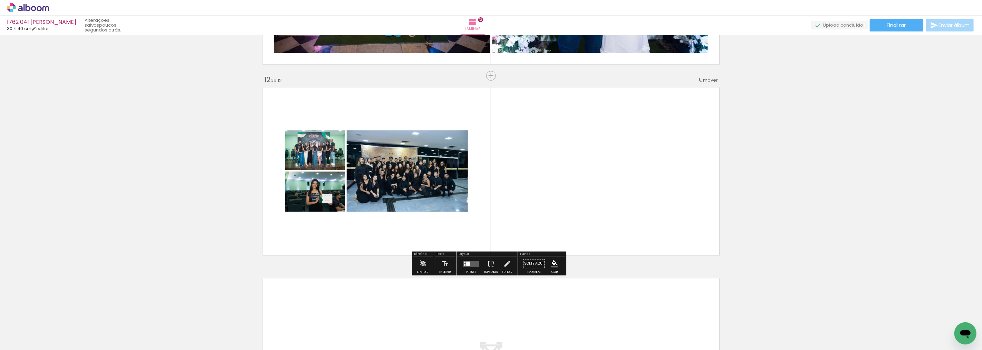
click at [471, 263] on quentale-layouter at bounding box center [471, 263] width 16 height 6
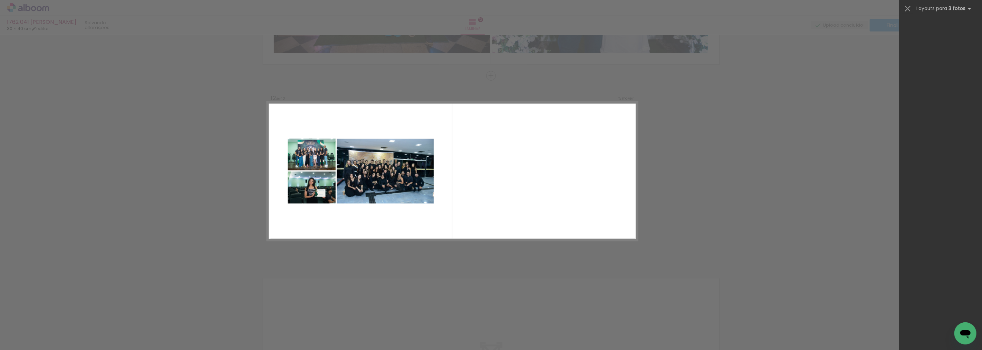
scroll to position [0, 0]
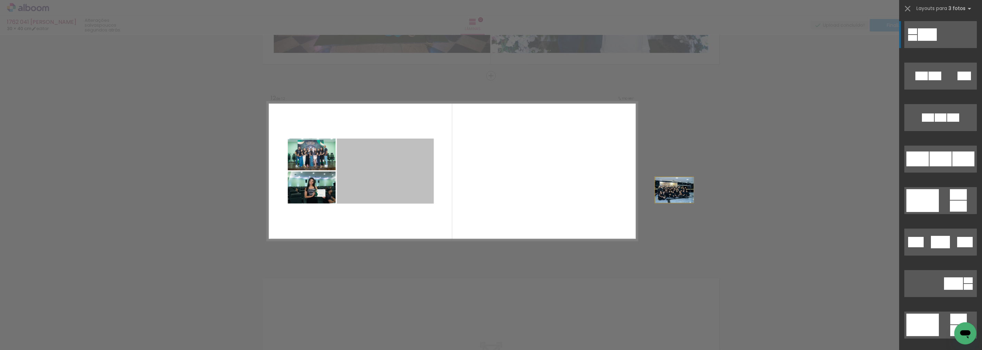
drag, startPoint x: 391, startPoint y: 187, endPoint x: 755, endPoint y: 192, distance: 363.8
drag, startPoint x: 454, startPoint y: 166, endPoint x: 851, endPoint y: 133, distance: 398.3
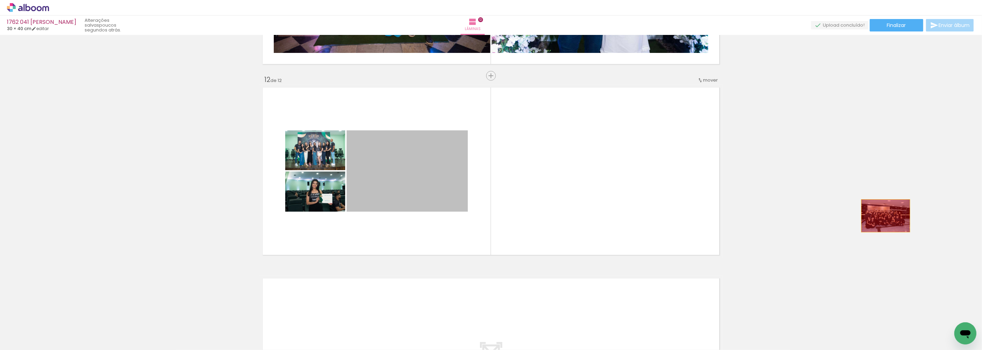
drag, startPoint x: 395, startPoint y: 190, endPoint x: 883, endPoint y: 215, distance: 489.5
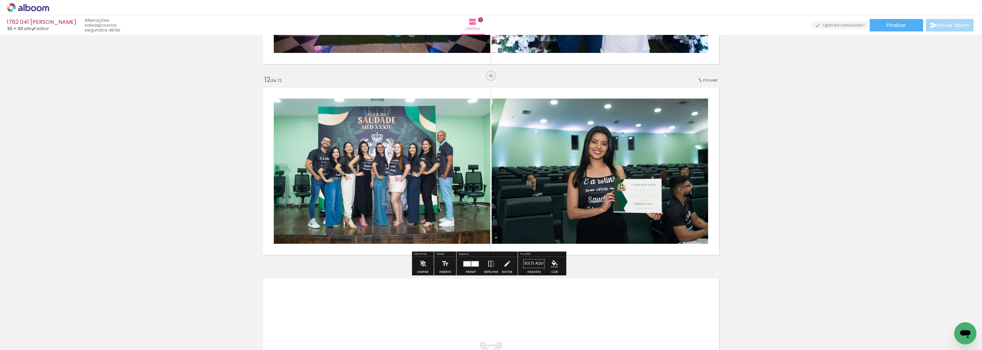
click at [476, 264] on div at bounding box center [475, 263] width 7 height 5
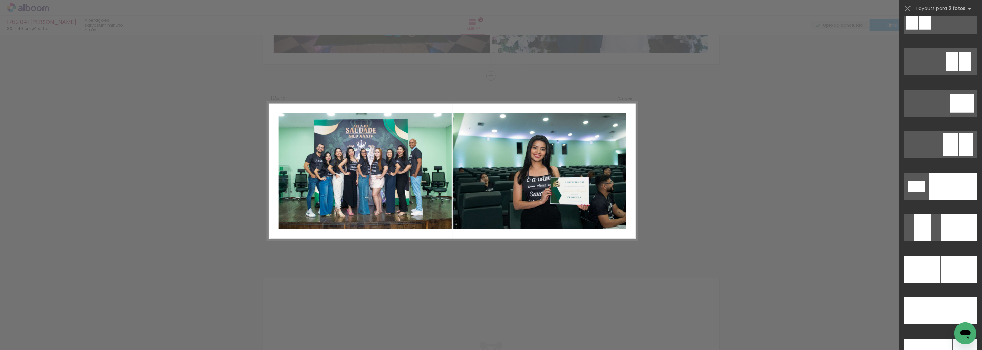
scroll to position [2806, 0]
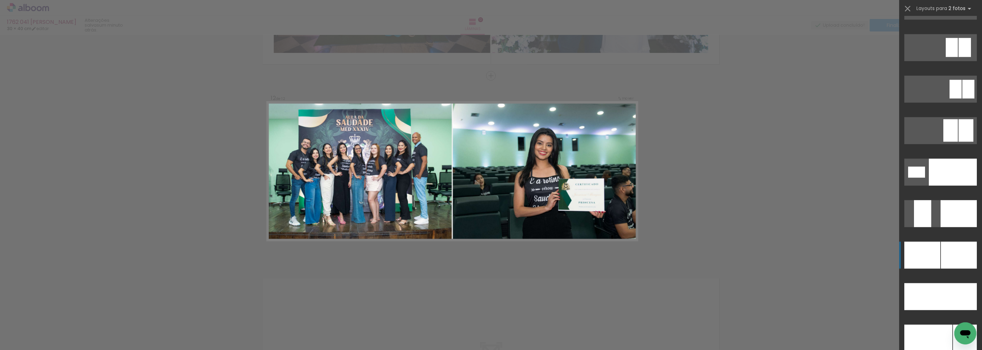
click at [949, 283] on div at bounding box center [959, 296] width 36 height 27
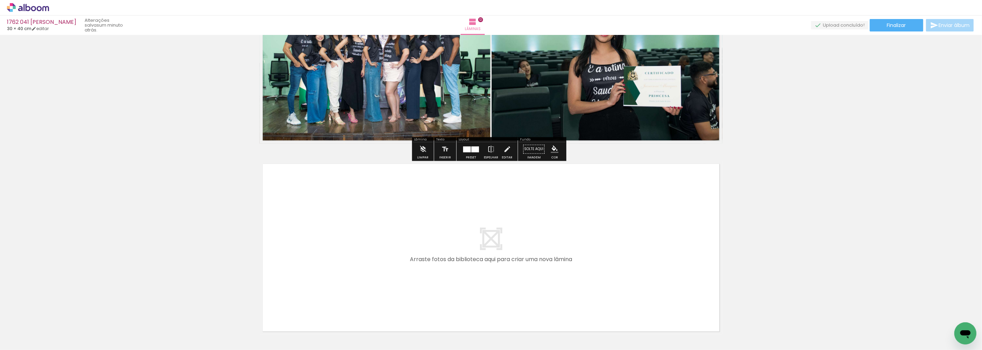
scroll to position [2184, 0]
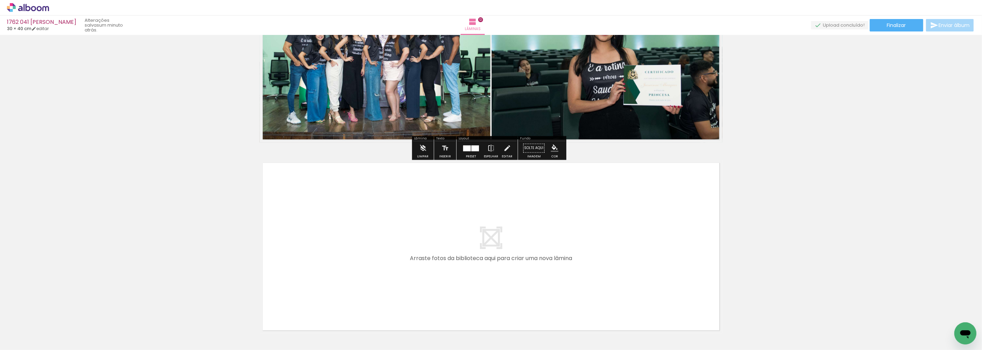
drag, startPoint x: 572, startPoint y: 332, endPoint x: 349, endPoint y: 256, distance: 235.9
click at [349, 256] on quentale-workspace at bounding box center [491, 175] width 982 height 350
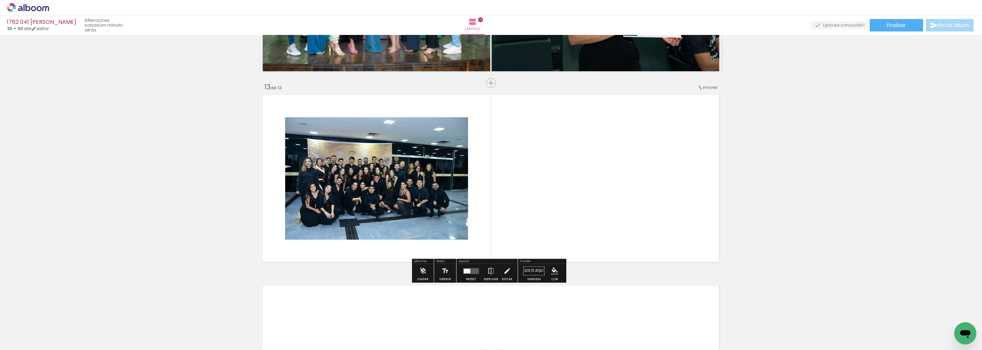
scroll to position [2259, 0]
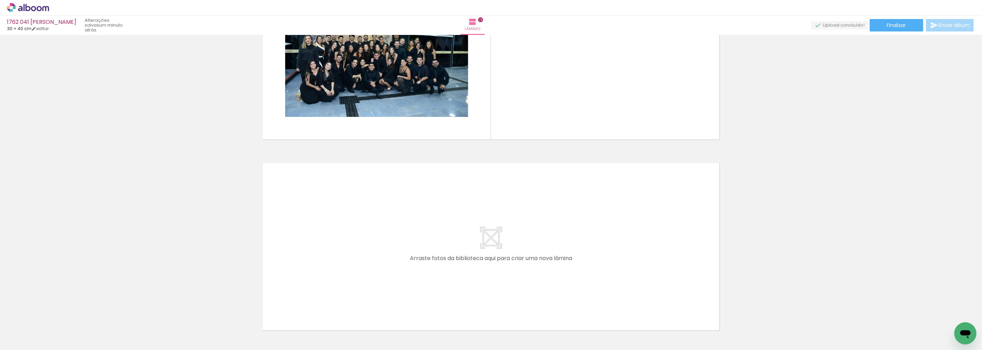
scroll to position [2336, 0]
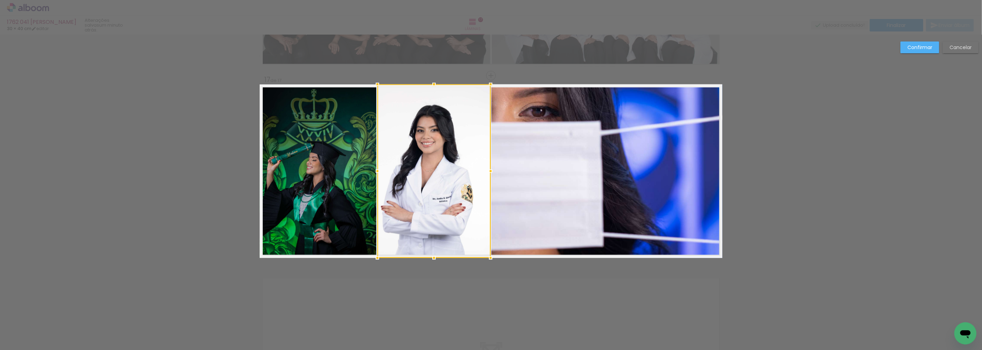
scroll to position [0, 624]
click at [0, 0] on slot "Confirmar" at bounding box center [0, 0] width 0 height 0
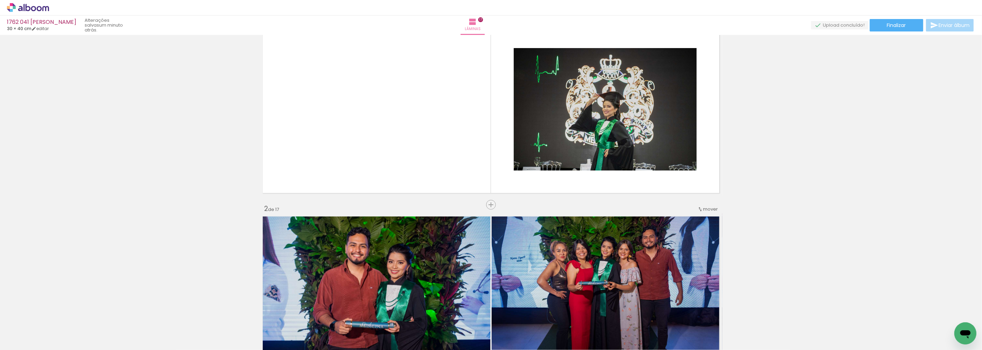
scroll to position [0, 0]
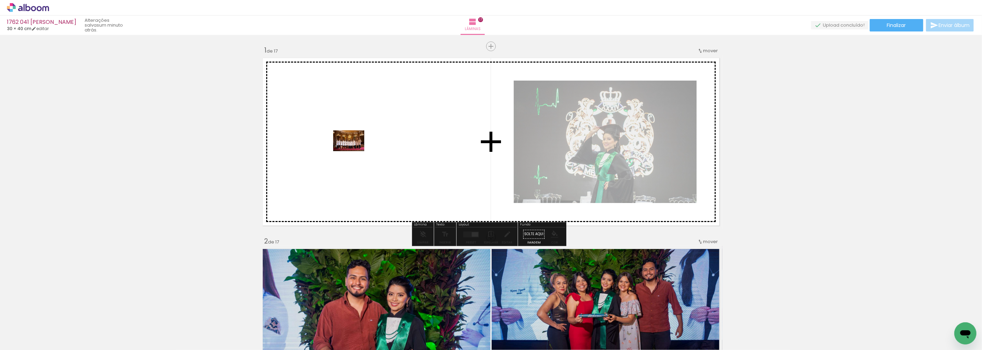
drag, startPoint x: 754, startPoint y: 330, endPoint x: 354, endPoint y: 151, distance: 438.2
click at [354, 151] on quentale-workspace at bounding box center [491, 175] width 982 height 350
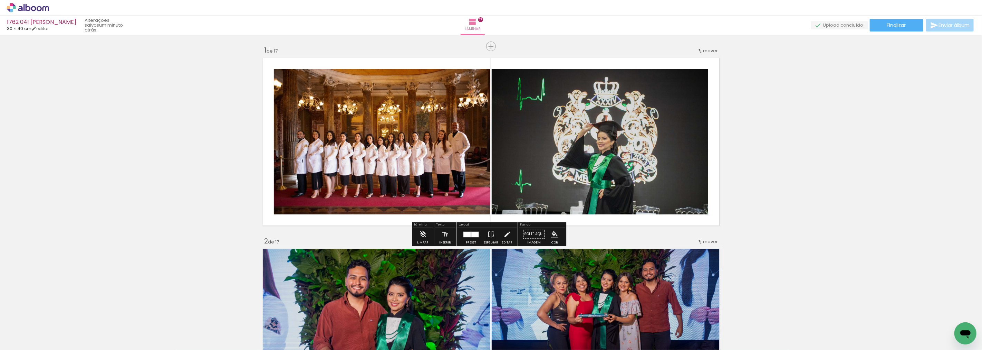
click at [462, 239] on div at bounding box center [471, 234] width 19 height 14
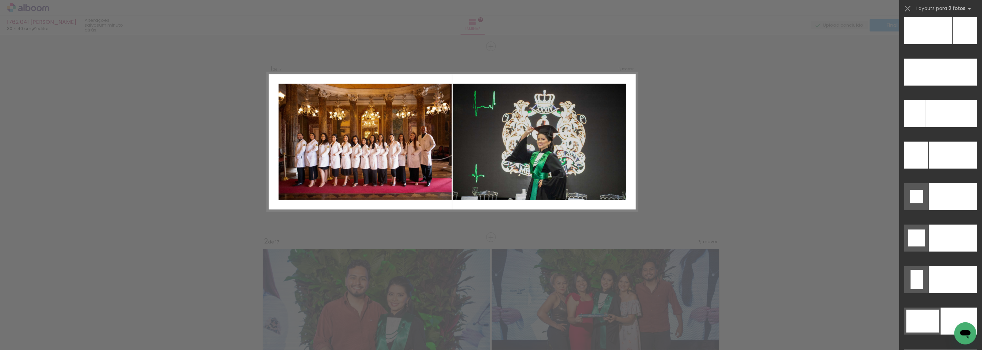
scroll to position [3009, 0]
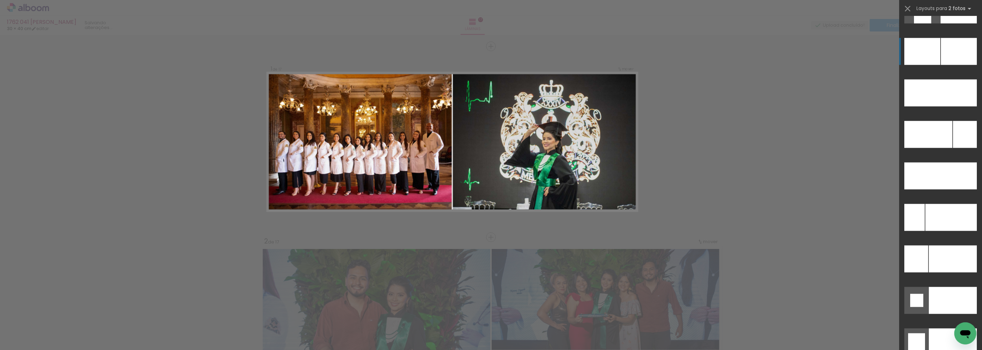
click at [953, 121] on div at bounding box center [965, 134] width 24 height 27
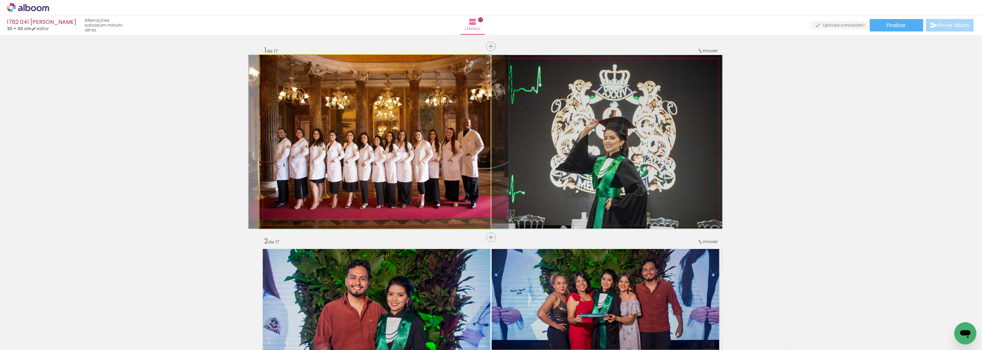
drag, startPoint x: 436, startPoint y: 136, endPoint x: 440, endPoint y: 136, distance: 3.8
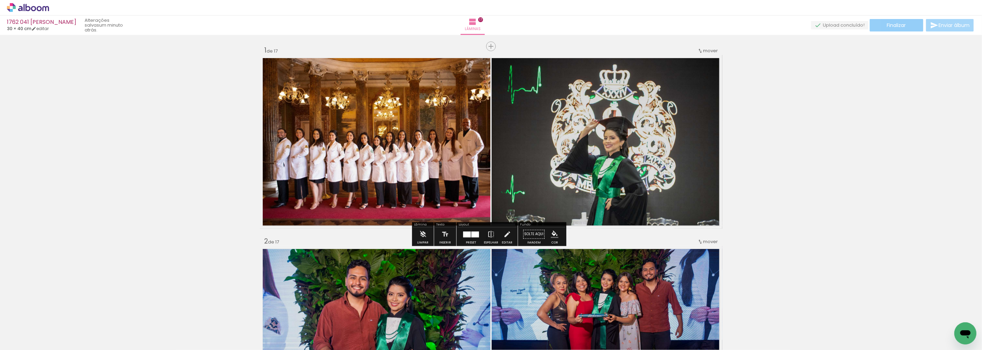
click at [912, 25] on paper-button "Finalizar" at bounding box center [897, 25] width 54 height 12
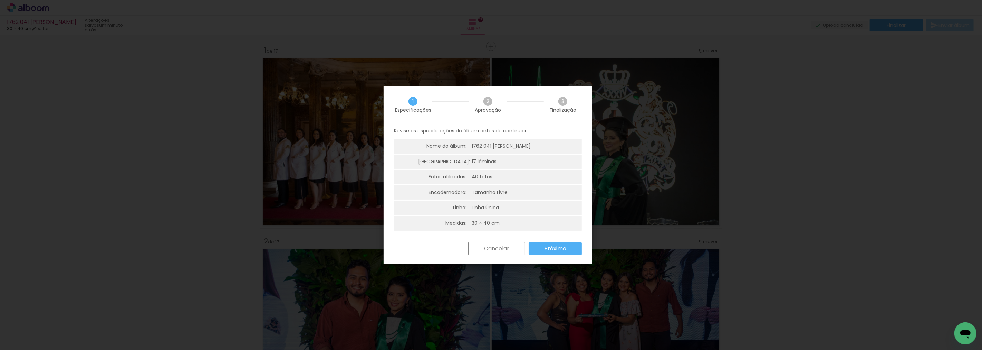
click at [0, 0] on slot "Próximo" at bounding box center [0, 0] width 0 height 0
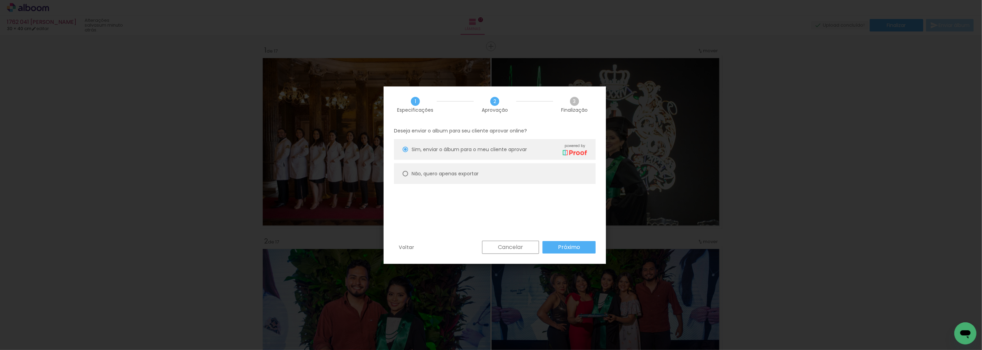
drag, startPoint x: 412, startPoint y: 167, endPoint x: 416, endPoint y: 178, distance: 10.8
click at [415, 177] on paper-radio-button "Não, quero apenas exportar" at bounding box center [495, 173] width 202 height 21
click at [416, 177] on paper-radio-button "Não, quero apenas exportar" at bounding box center [495, 173] width 202 height 21
type paper-radio-button "on"
click at [0, 0] on slot "Próximo" at bounding box center [0, 0] width 0 height 0
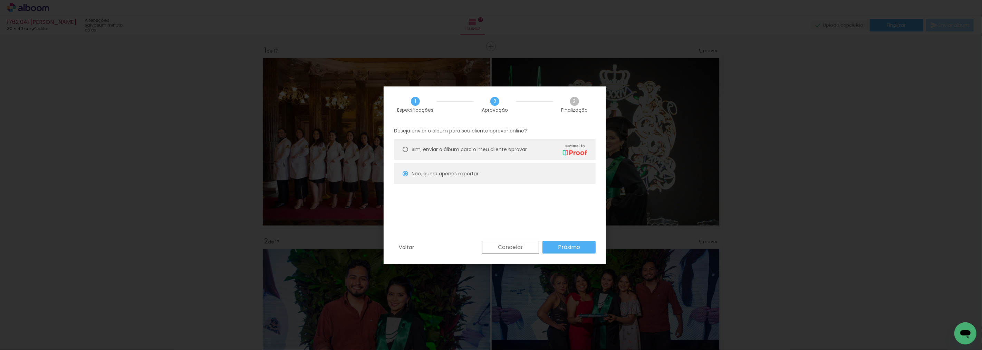
type input "Alta, 300 DPI"
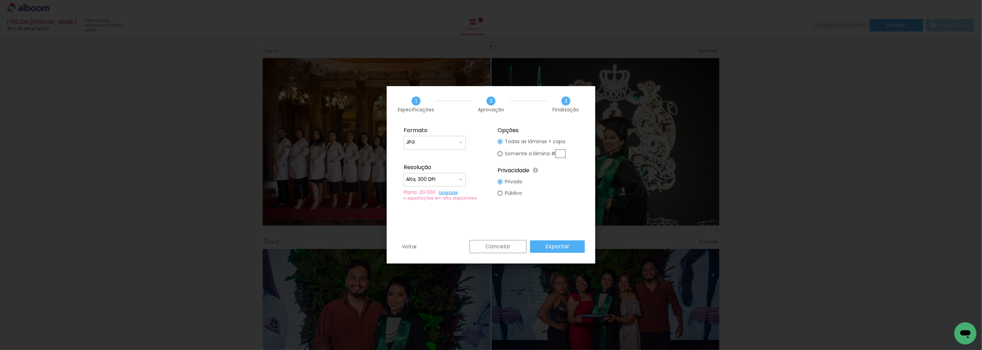
click at [0, 0] on slot "Exportar" at bounding box center [0, 0] width 0 height 0
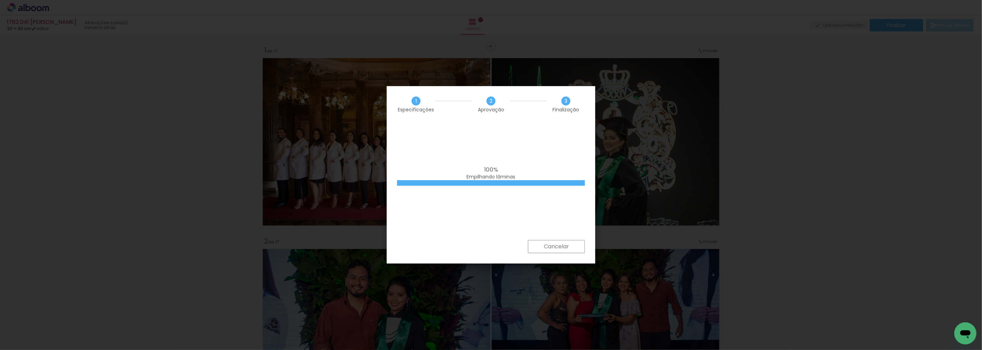
scroll to position [0, 624]
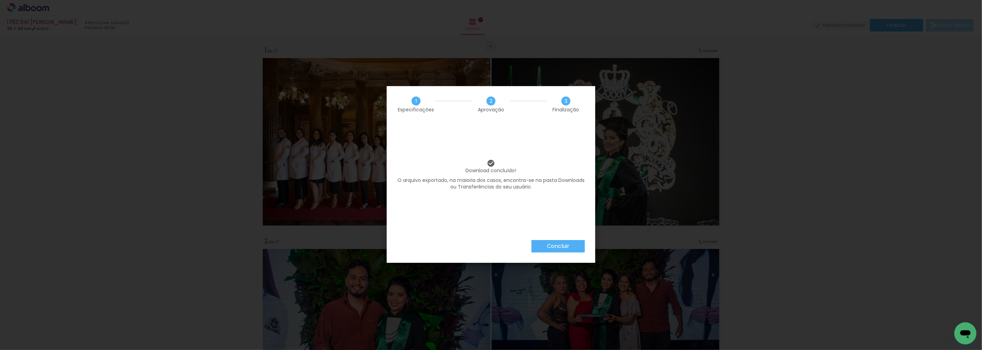
scroll to position [0, 624]
click at [0, 0] on slot "Concluir" at bounding box center [0, 0] width 0 height 0
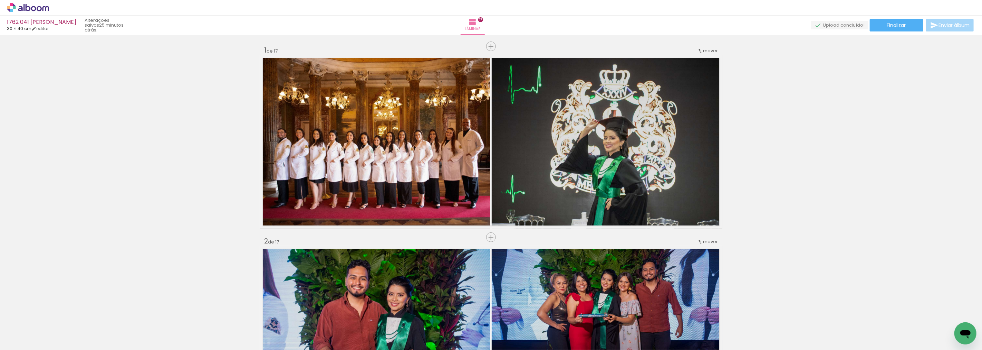
scroll to position [0, 624]
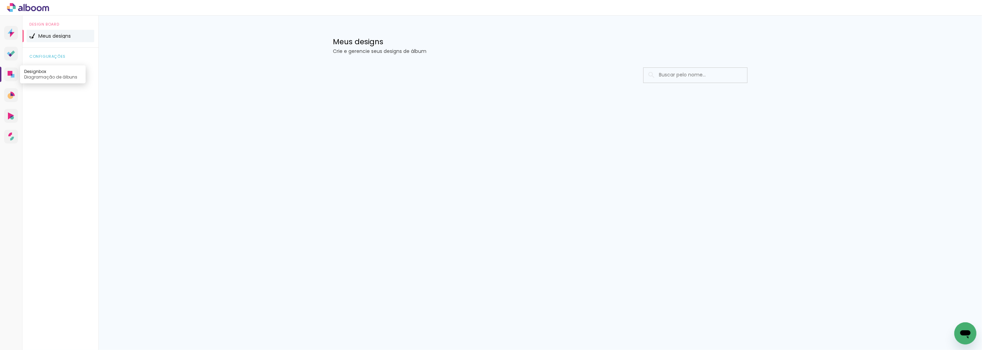
click at [14, 77] on icon at bounding box center [11, 74] width 7 height 7
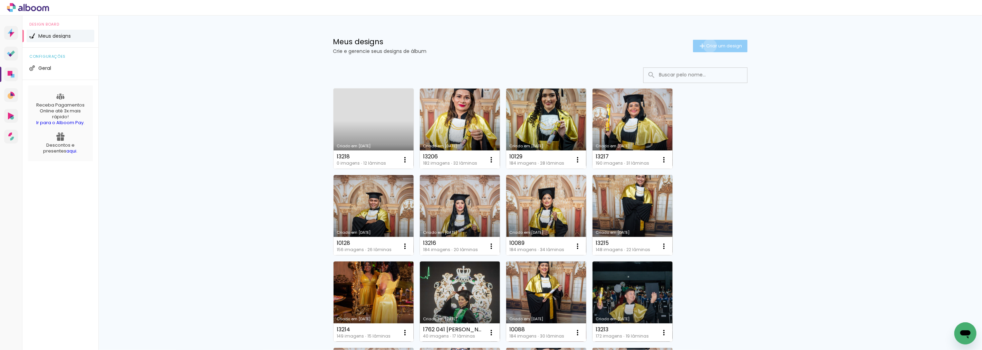
click at [707, 46] on span "Criar um design" at bounding box center [725, 46] width 36 height 4
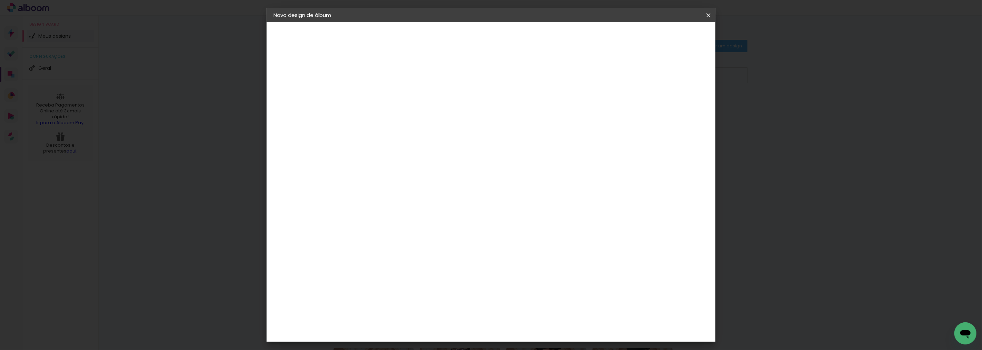
click at [387, 92] on input at bounding box center [387, 92] width 0 height 11
type input "2025 9223 TAYNÁ [PERSON_NAME]"
type paper-input "2025 9223 TAYNÁ [PERSON_NAME]"
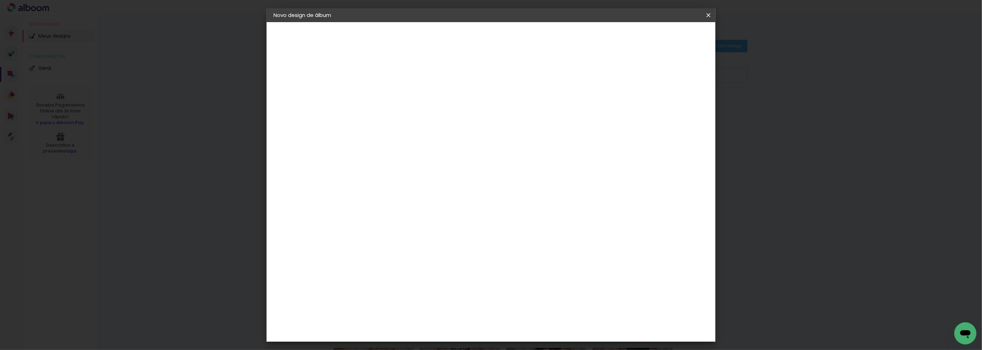
click at [0, 0] on slot "Avançar" at bounding box center [0, 0] width 0 height 0
click at [516, 108] on paper-item "Tamanho Livre" at bounding box center [483, 104] width 66 height 15
click at [0, 0] on slot "Avançar" at bounding box center [0, 0] width 0 height 0
drag, startPoint x: 532, startPoint y: 284, endPoint x: 543, endPoint y: 286, distance: 11.3
click at [543, 286] on div "60" at bounding box center [533, 288] width 26 height 10
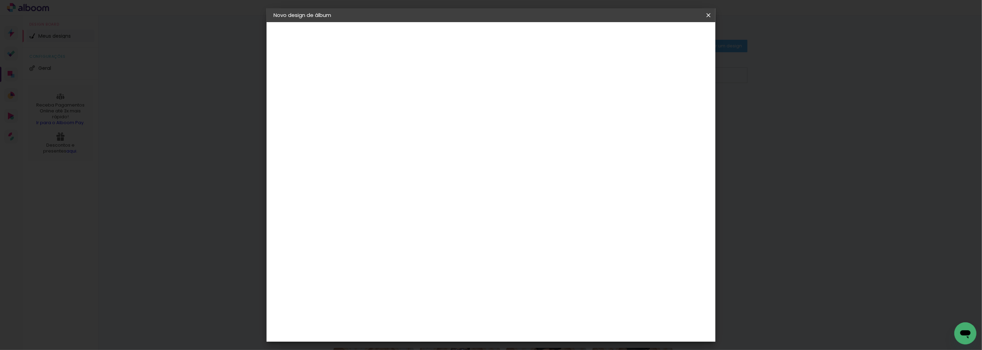
drag, startPoint x: 555, startPoint y: 289, endPoint x: 560, endPoint y: 289, distance: 4.8
click at [560, 289] on div "cm" at bounding box center [533, 288] width 270 height 24
type input "80"
type paper-input "80"
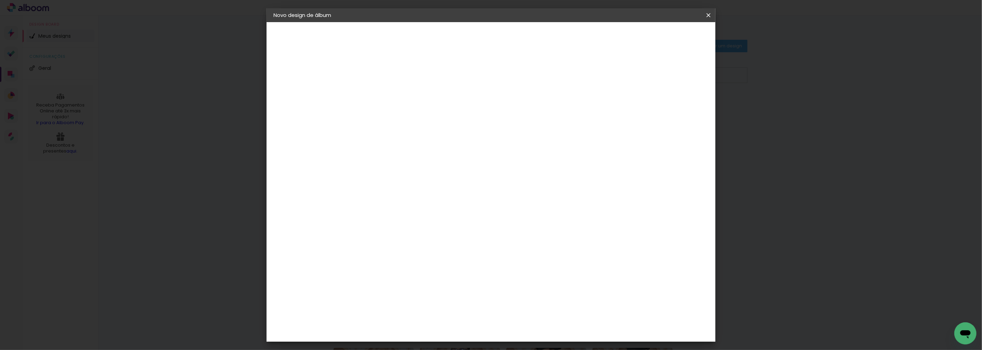
click at [672, 32] on paper-button "Iniciar design" at bounding box center [649, 37] width 45 height 12
